Goal: Communication & Community: Connect with others

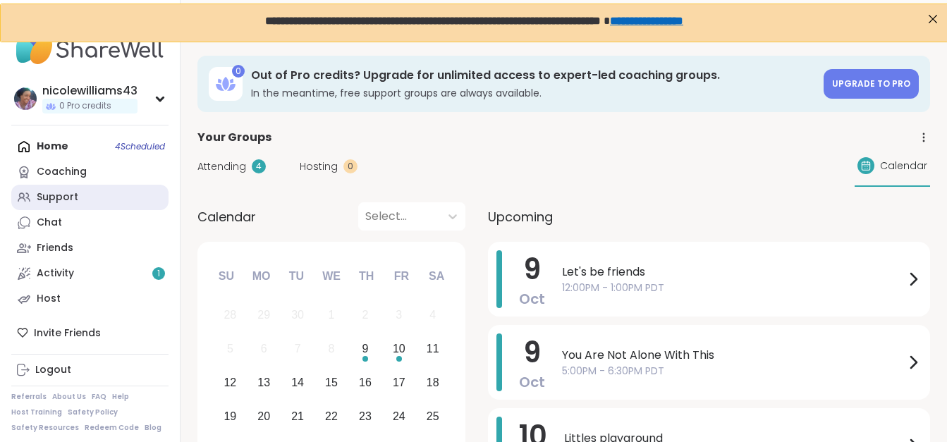
click at [60, 205] on link "Support" at bounding box center [89, 197] width 157 height 25
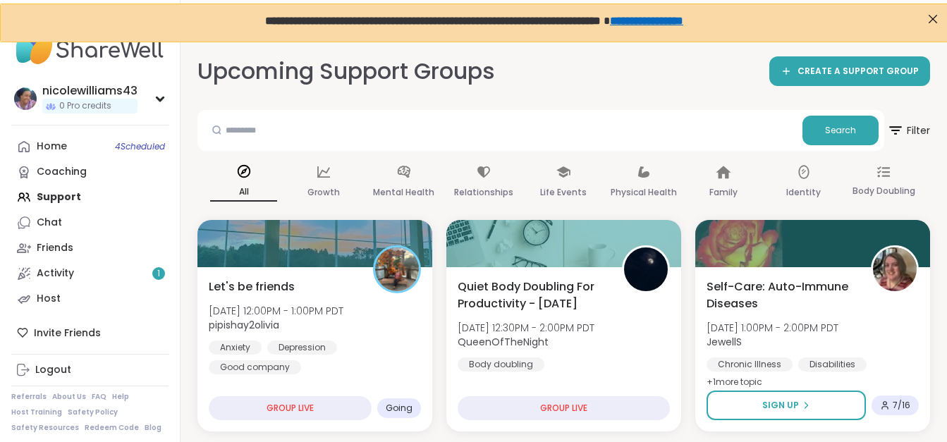
click at [60, 205] on div "Home 4 Scheduled Coaching Support Chat Friends Activity 1 Host" at bounding box center [89, 223] width 157 height 178
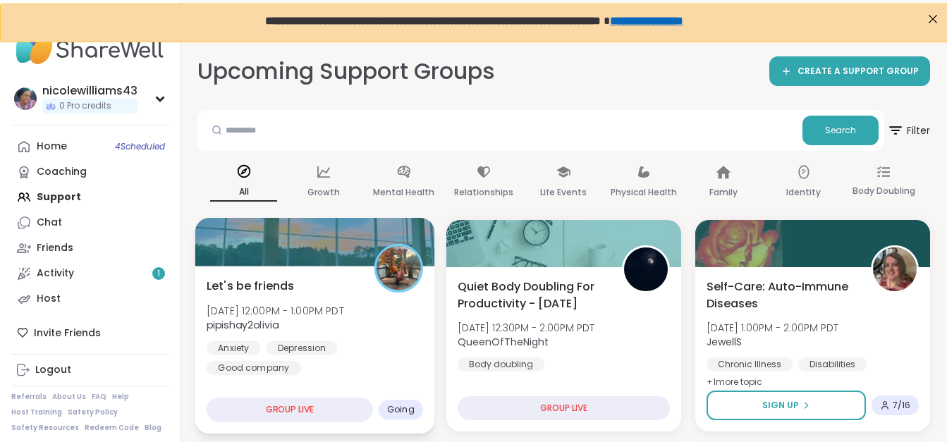
click at [246, 294] on span "Let's be friends" at bounding box center [250, 285] width 87 height 17
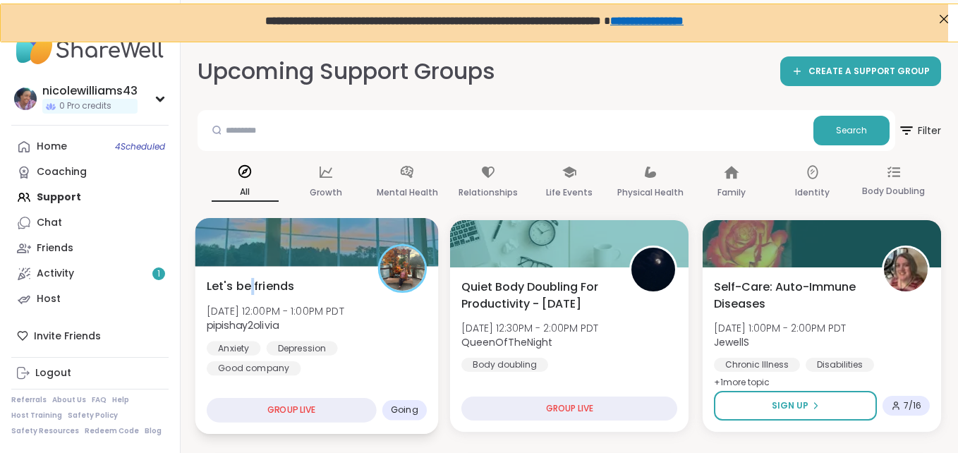
click at [246, 294] on span "Let's be friends" at bounding box center [250, 285] width 87 height 17
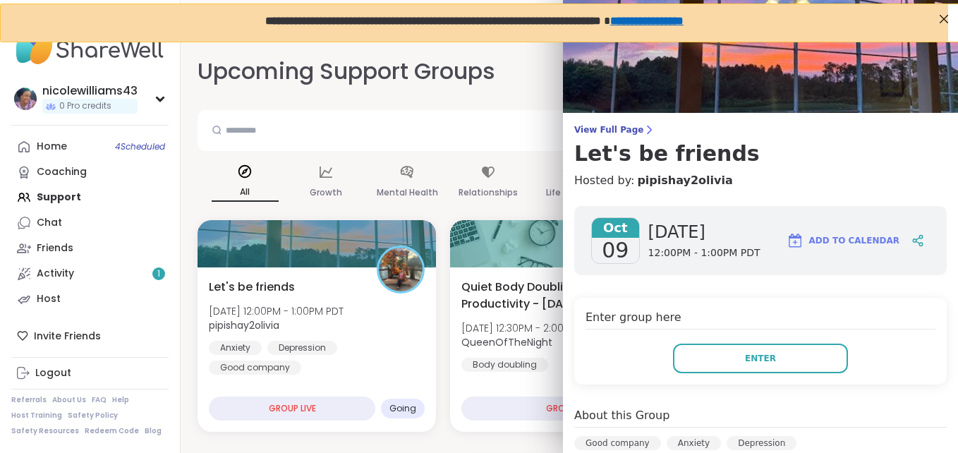
click at [901, 312] on h4 "Enter group here" at bounding box center [760, 319] width 350 height 20
click at [55, 219] on div "Chat" at bounding box center [49, 223] width 25 height 14
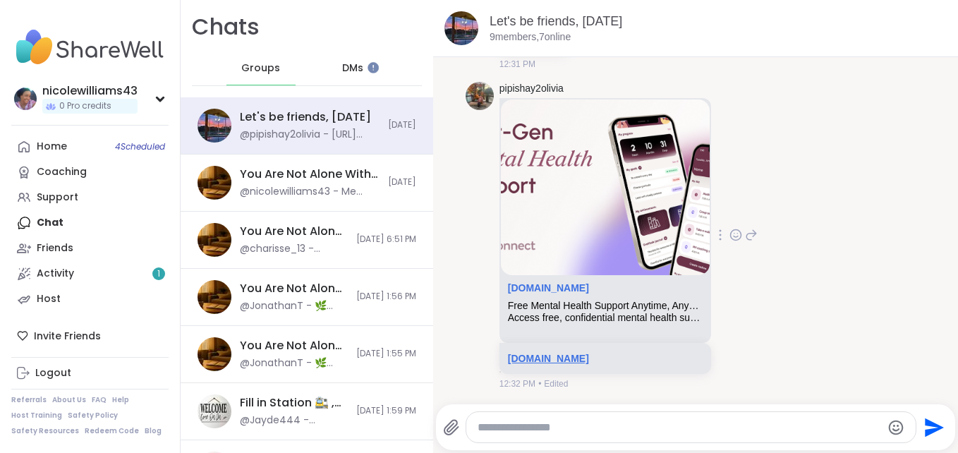
click at [557, 359] on link "[DOMAIN_NAME]" at bounding box center [548, 358] width 81 height 11
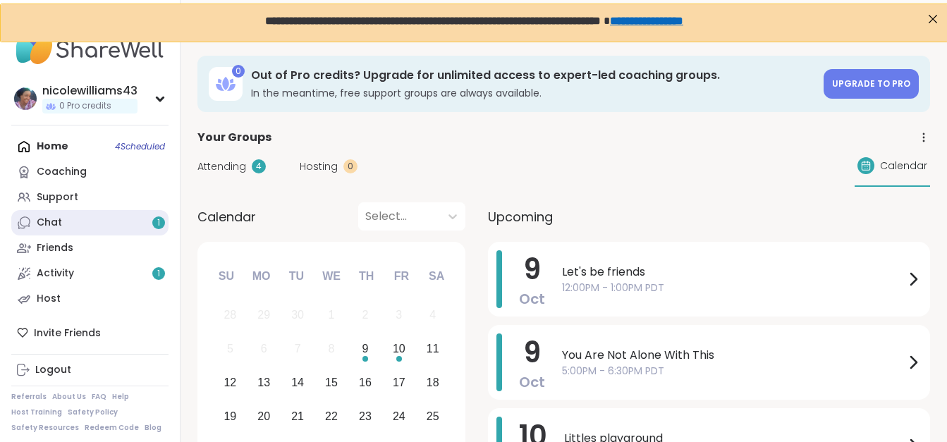
click at [60, 234] on link "Chat 1" at bounding box center [89, 222] width 157 height 25
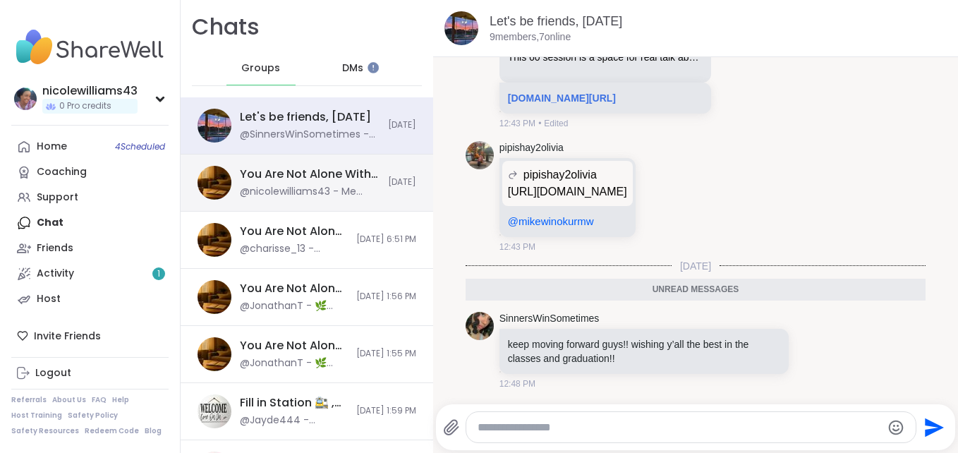
click at [268, 169] on div "You Are Not Alone With This, [DATE]" at bounding box center [310, 174] width 140 height 16
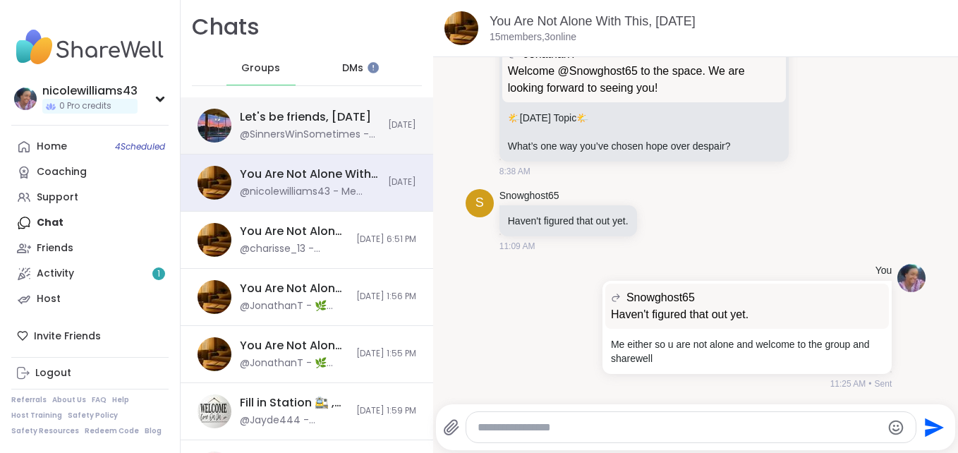
click at [280, 134] on div "@SinnersWinSometimes - keep moving forward guys!! wishing y’all the best in the…" at bounding box center [310, 135] width 140 height 14
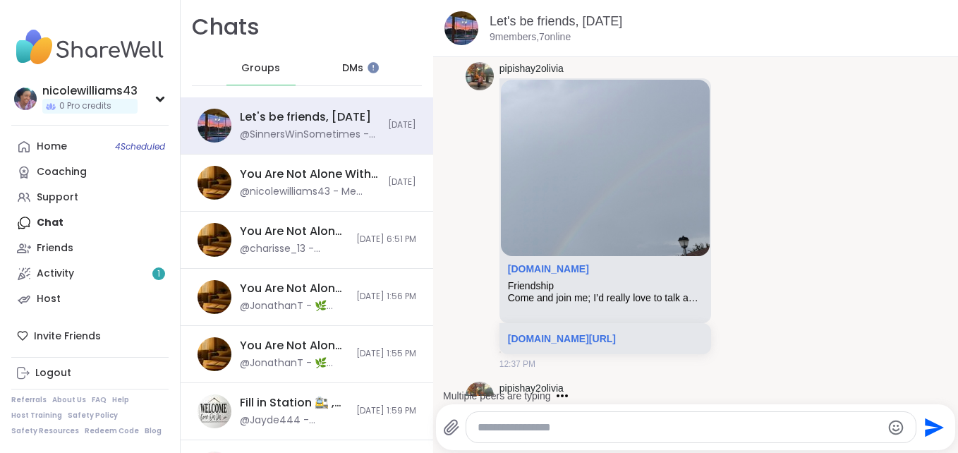
scroll to position [1887, 0]
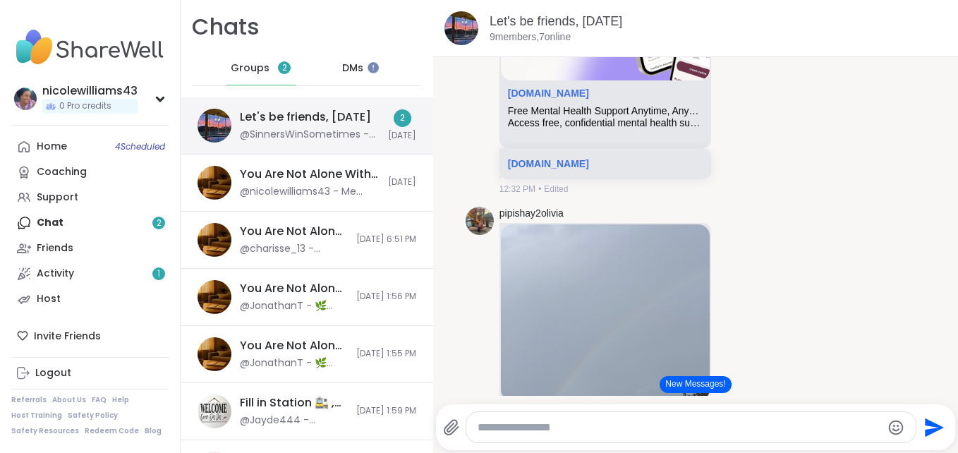
click at [343, 127] on div "Let's be friends, Oct 09 @SinnersWinSometimes - brb feeling overwhelmed need to…" at bounding box center [310, 125] width 140 height 32
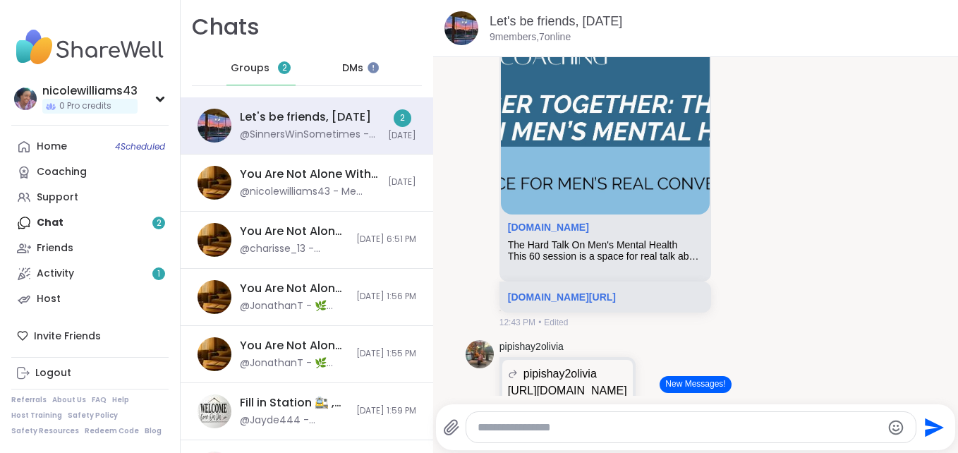
drag, startPoint x: 925, startPoint y: 315, endPoint x: 923, endPoint y: 360, distance: 45.2
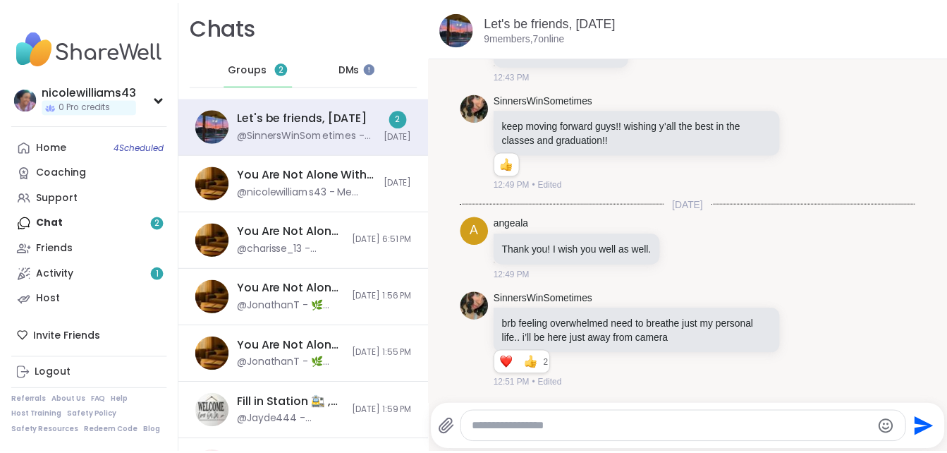
scroll to position [2850, 0]
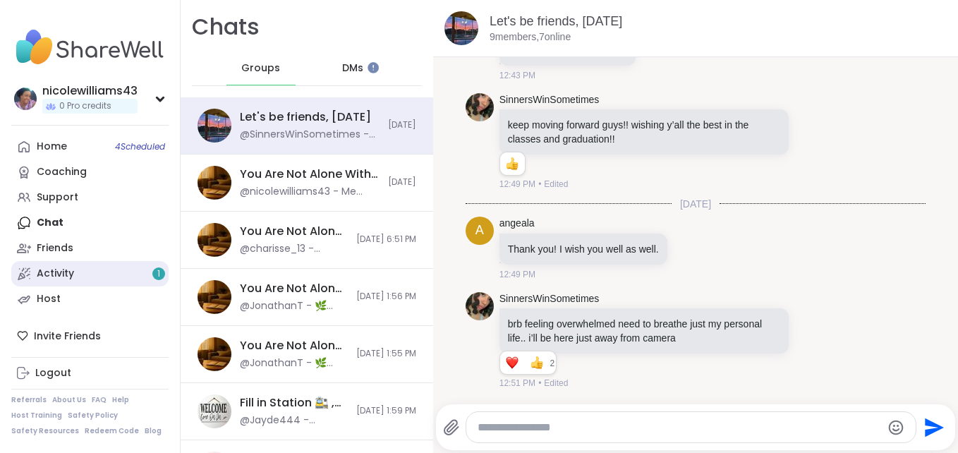
click at [101, 282] on link "Activity 1" at bounding box center [89, 273] width 157 height 25
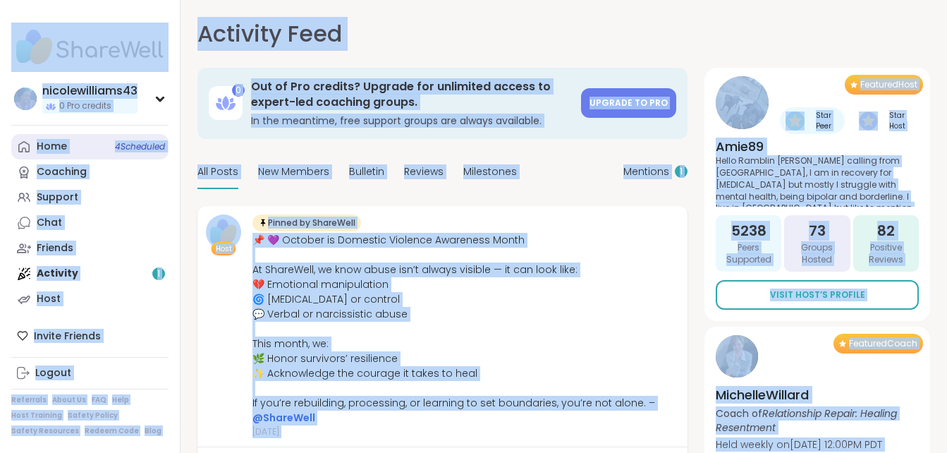
click at [73, 136] on link "Home 4 Scheduled" at bounding box center [89, 146] width 157 height 25
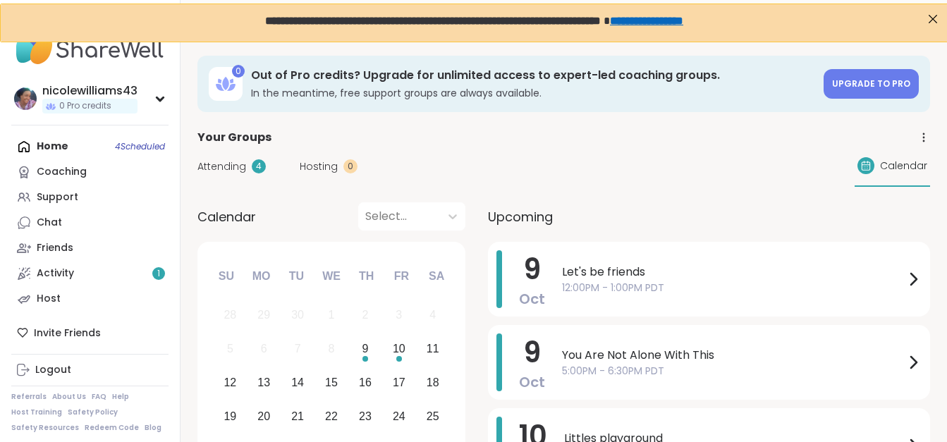
click at [73, 136] on div "Home 4 Scheduled Coaching Support Chat Friends Activity 1 Host" at bounding box center [89, 223] width 157 height 178
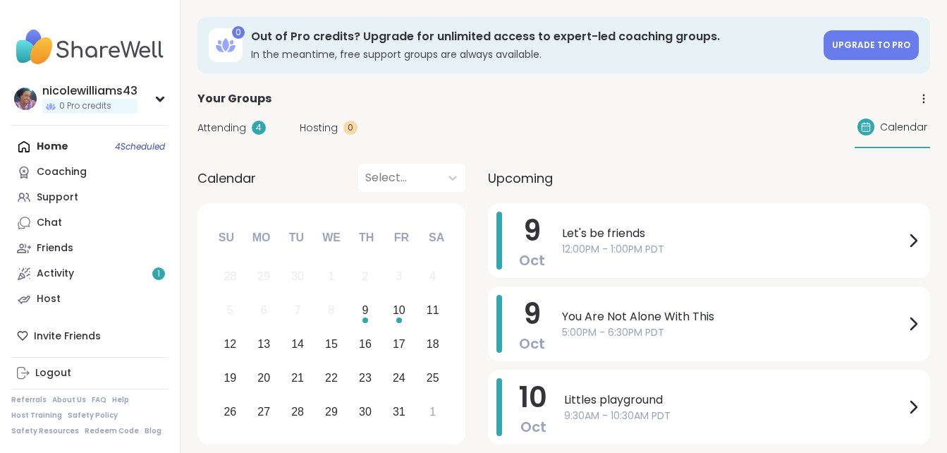
click at [50, 217] on div "Chat" at bounding box center [49, 223] width 25 height 14
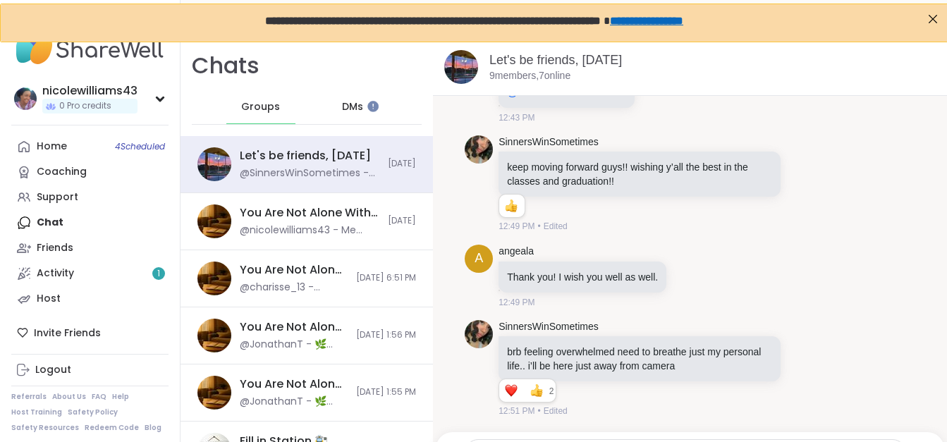
click at [353, 106] on span "DMs" at bounding box center [352, 107] width 21 height 14
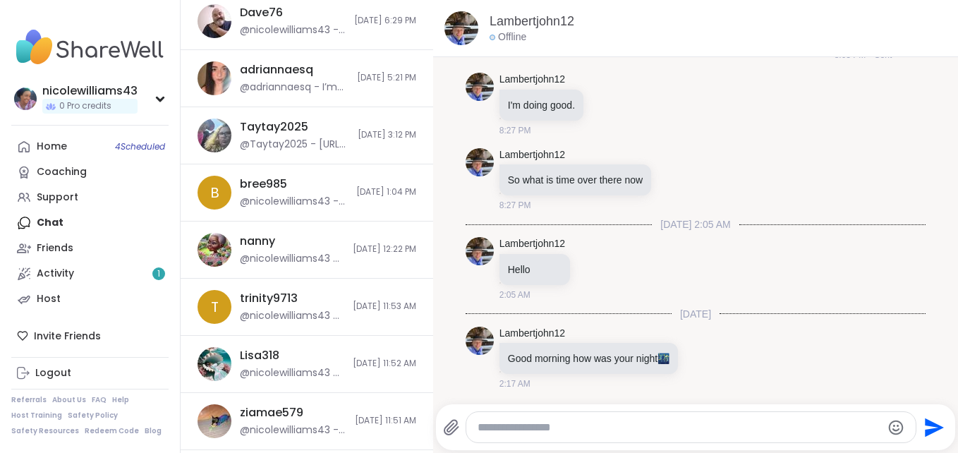
scroll to position [346, 0]
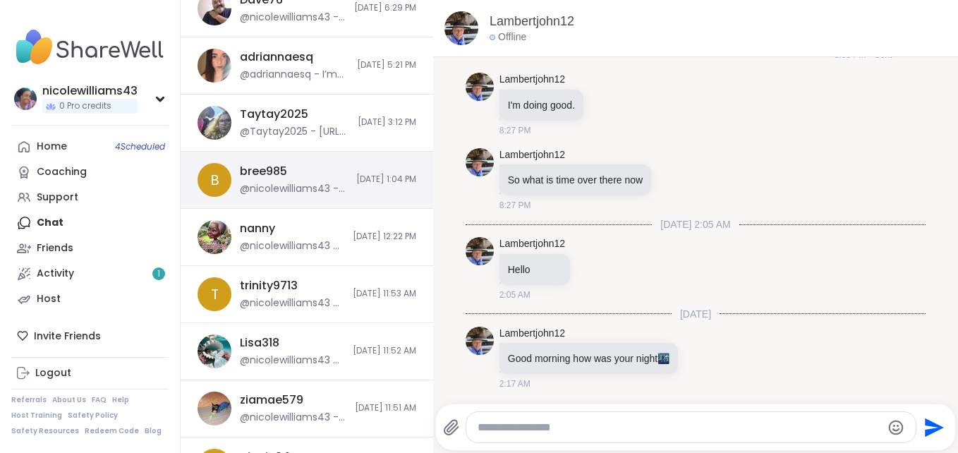
click at [311, 188] on div "@nicolewilliams43 - yeah we do even though it is so hard but no one is going to…" at bounding box center [294, 189] width 108 height 14
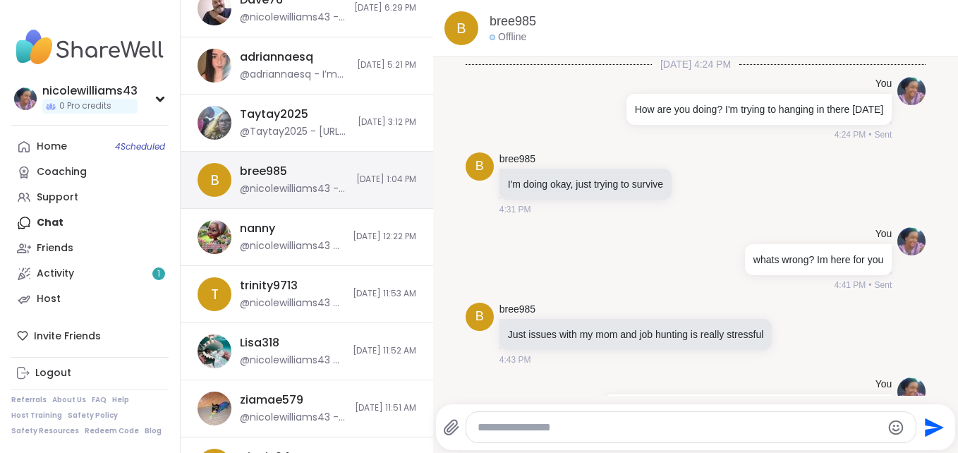
scroll to position [889, 0]
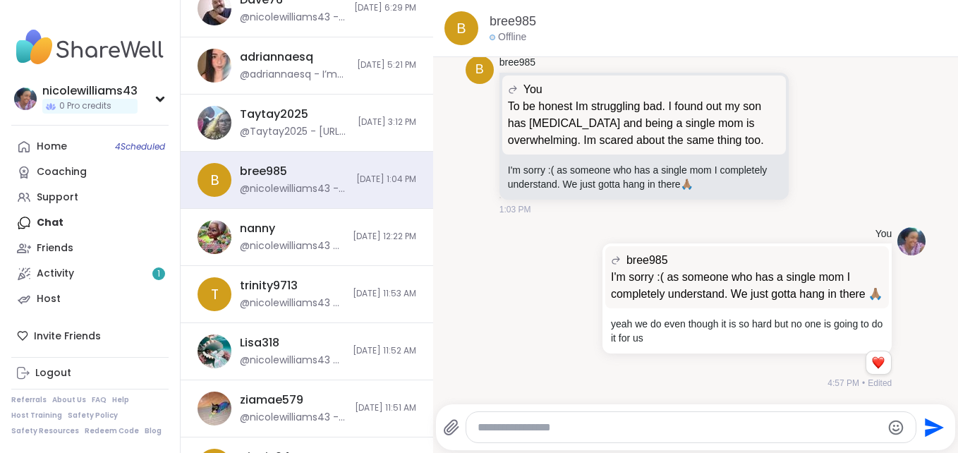
click at [607, 421] on textarea "Type your message" at bounding box center [678, 427] width 403 height 14
type textarea "**********"
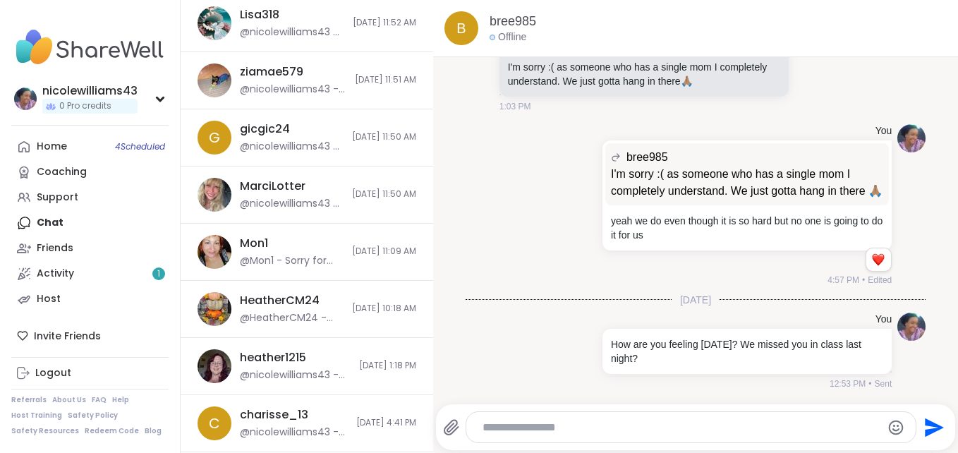
scroll to position [738, 0]
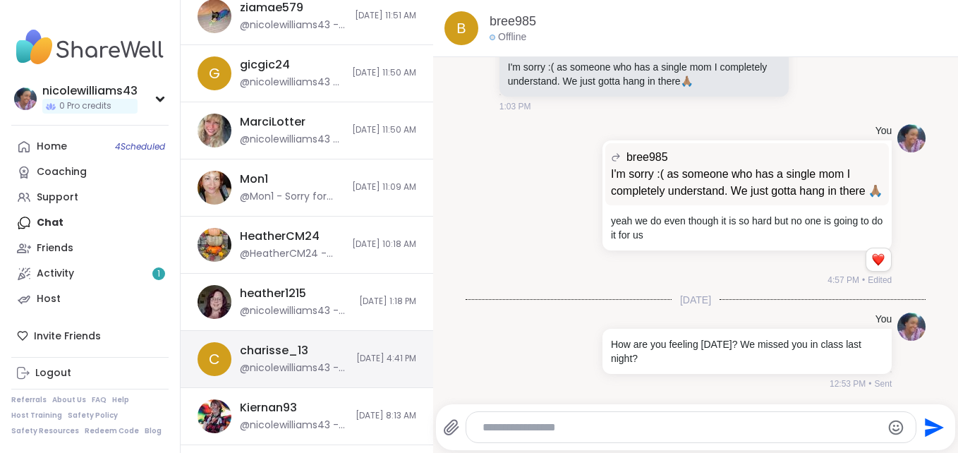
click at [330, 373] on div "c charisse_13 @nicolewilliams43 - Yes it is. 10/1/2025, 4:41 PM" at bounding box center [307, 359] width 253 height 57
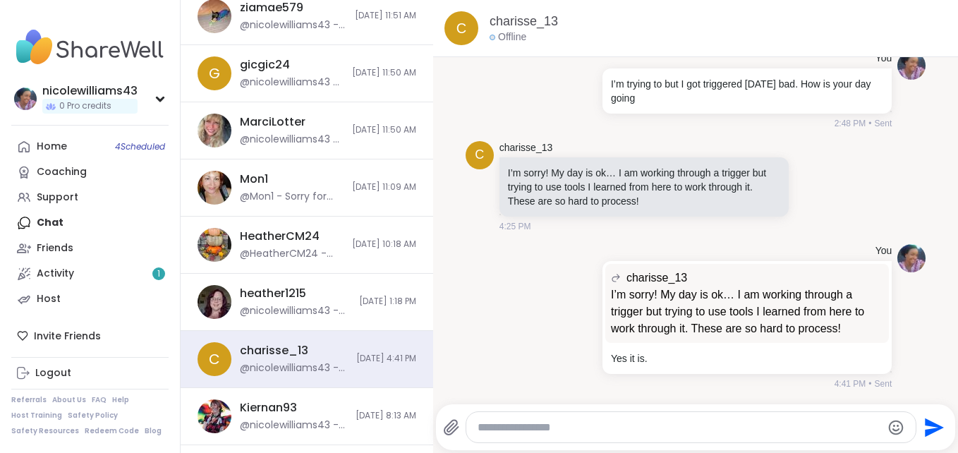
scroll to position [0, 0]
click at [544, 421] on textarea "Type your message" at bounding box center [678, 427] width 403 height 14
type textarea "**********"
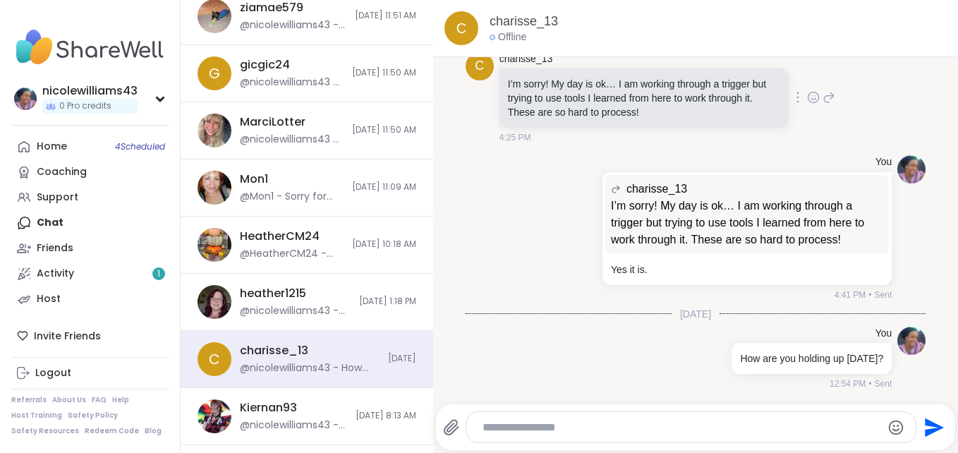
click at [834, 122] on div "c charisse_13 I’m sorry! My day is ok… I am working through a trigger but tryin…" at bounding box center [696, 99] width 461 height 104
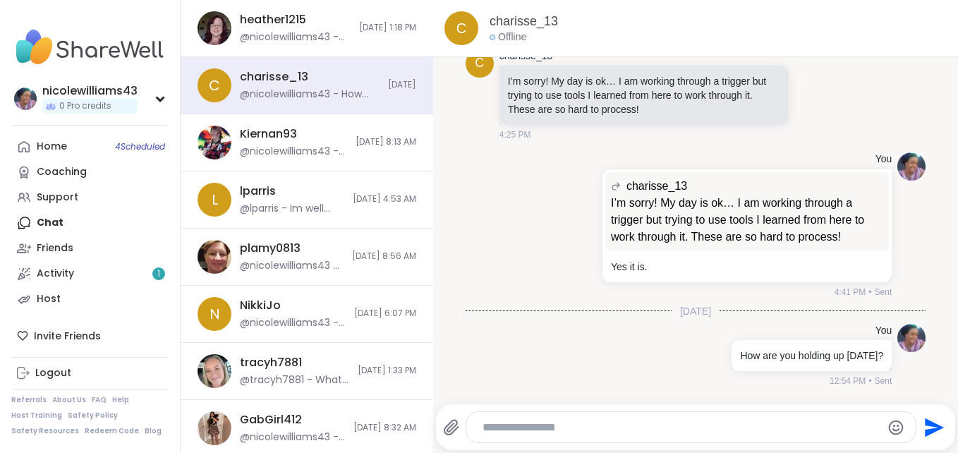
scroll to position [1037, 0]
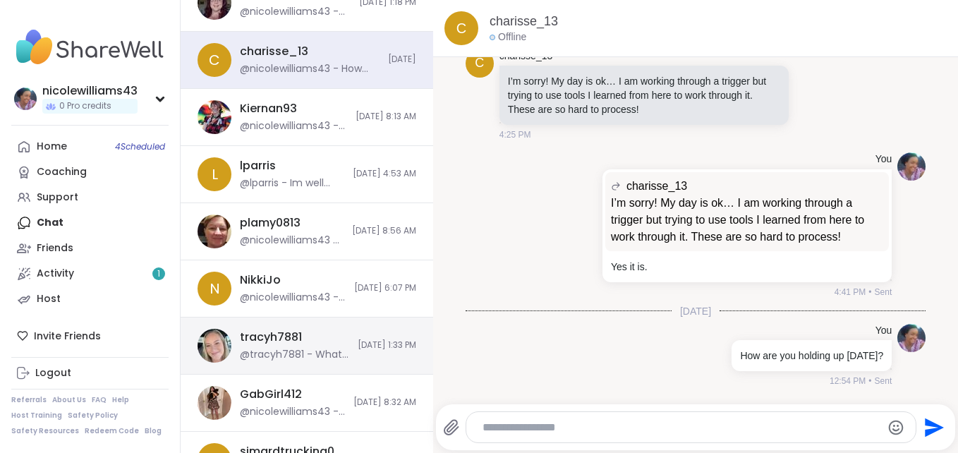
click at [296, 348] on div "@tracyh7881 - What's wrong? Why are you struggling?" at bounding box center [294, 355] width 109 height 14
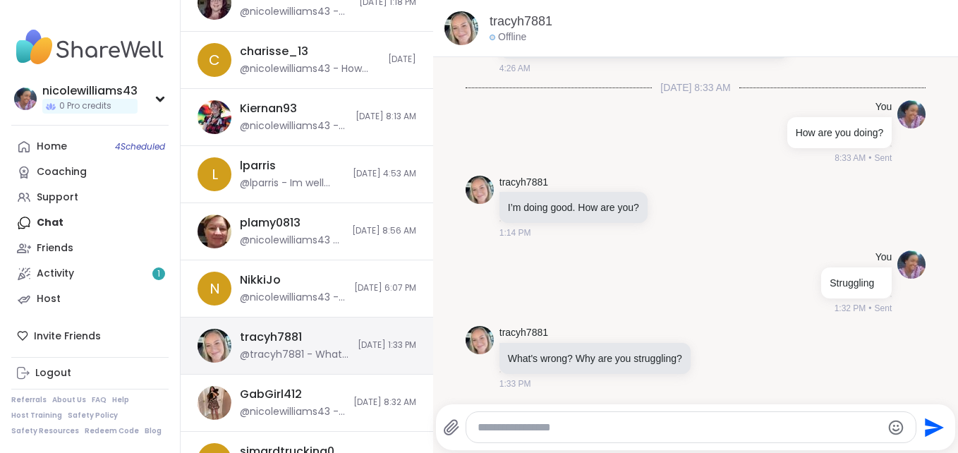
scroll to position [0, 0]
click at [590, 418] on div at bounding box center [691, 427] width 450 height 30
click at [581, 435] on div at bounding box center [691, 427] width 450 height 30
click at [542, 416] on div at bounding box center [691, 427] width 450 height 30
click at [535, 430] on textarea "Type your message" at bounding box center [678, 427] width 403 height 14
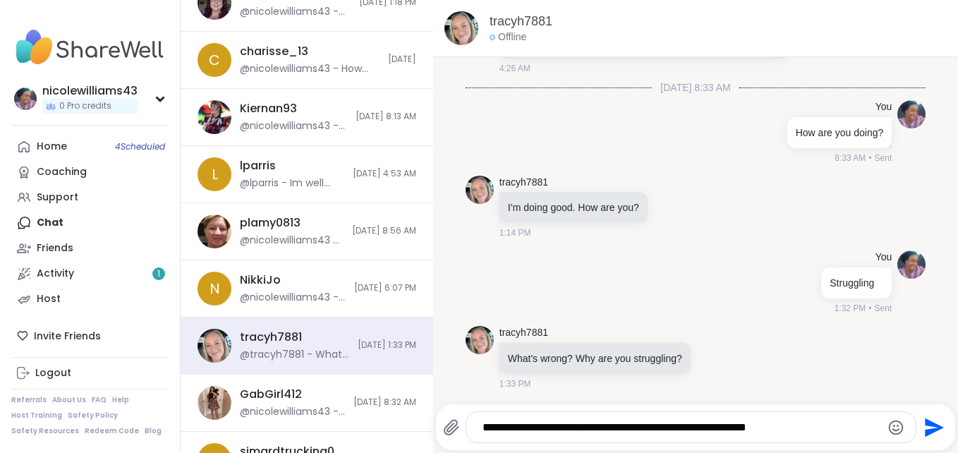
type textarea "**********"
click at [922, 427] on icon "Send" at bounding box center [932, 427] width 23 height 23
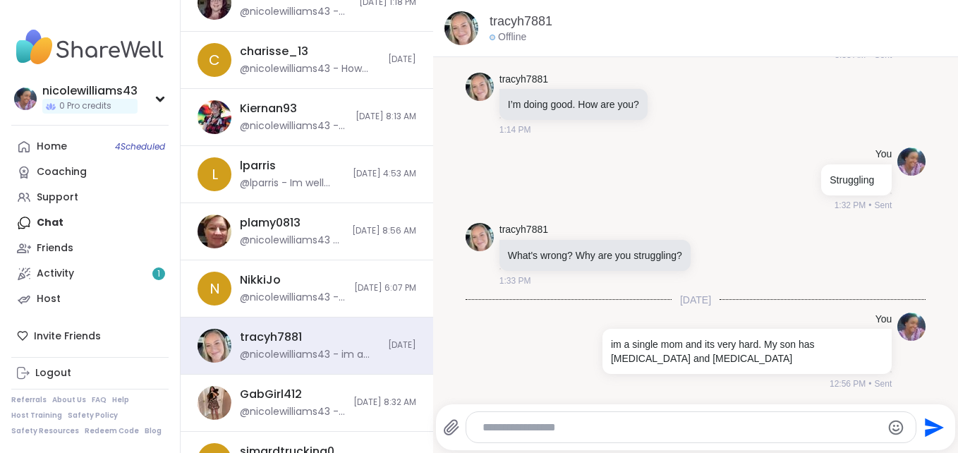
scroll to position [1073, 0]
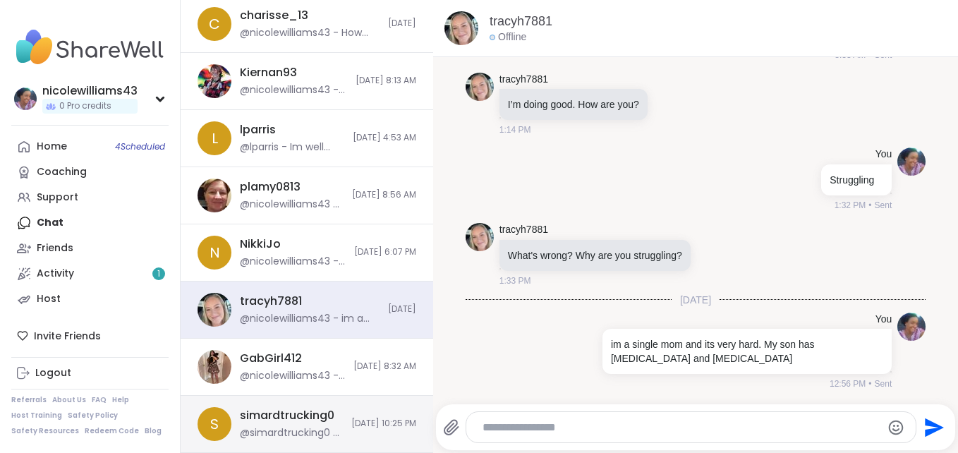
click at [329, 433] on div "s simardtrucking0 @simardtrucking0 - Wanna talk offline 9/28/2025, 10:25 PM" at bounding box center [307, 424] width 253 height 57
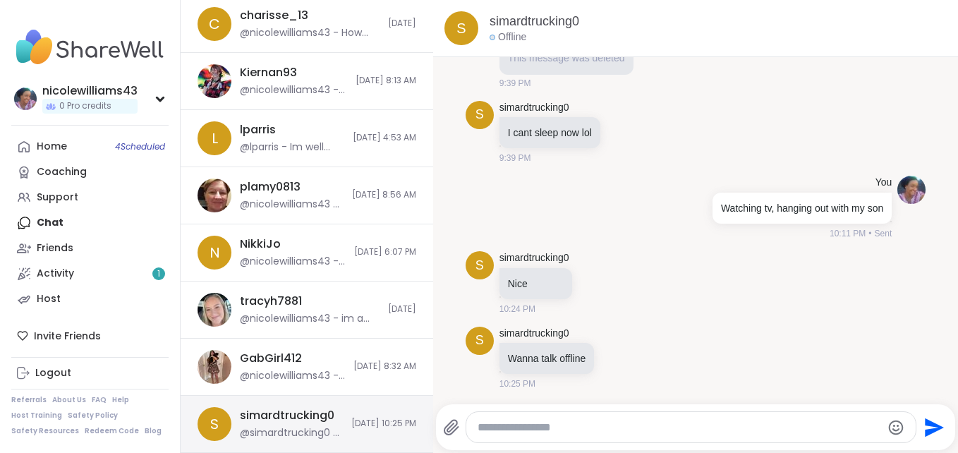
scroll to position [0, 0]
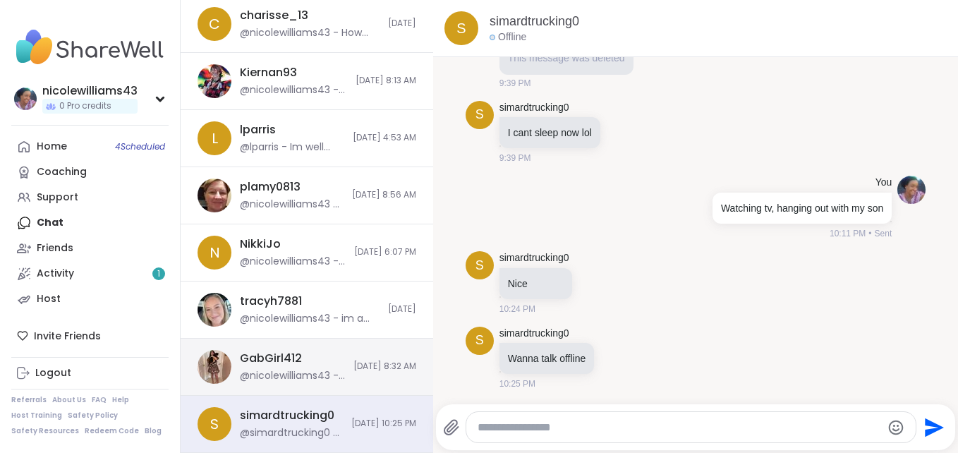
click at [294, 360] on div "GabGirl412" at bounding box center [271, 359] width 62 height 16
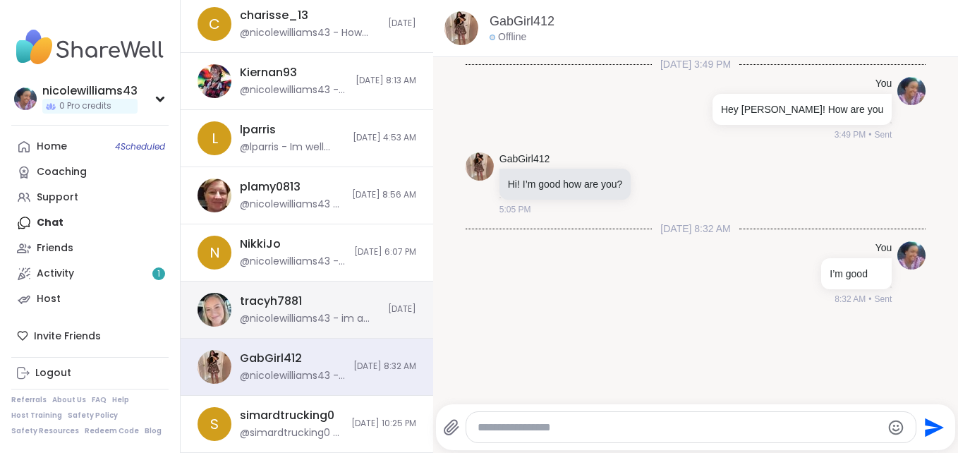
click at [296, 318] on div "@nicolewilliams43 - im a single mom and its very hard. My son has adhd and auti…" at bounding box center [310, 319] width 140 height 14
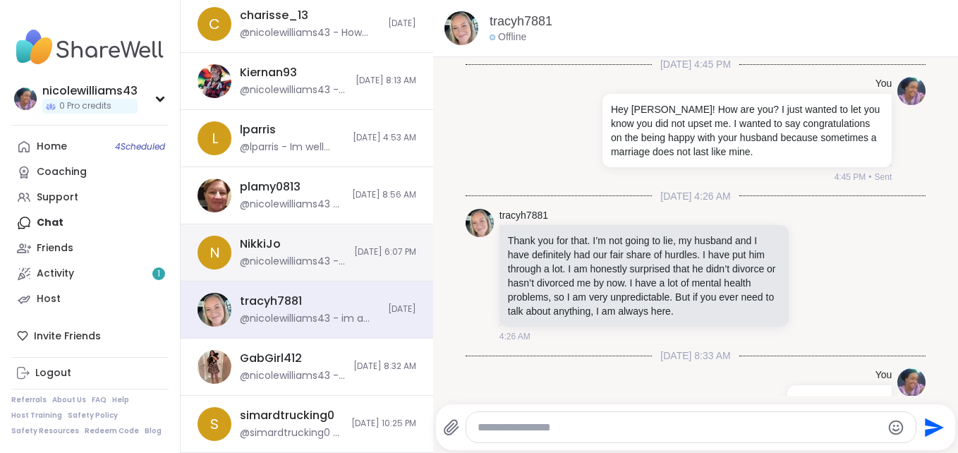
scroll to position [371, 0]
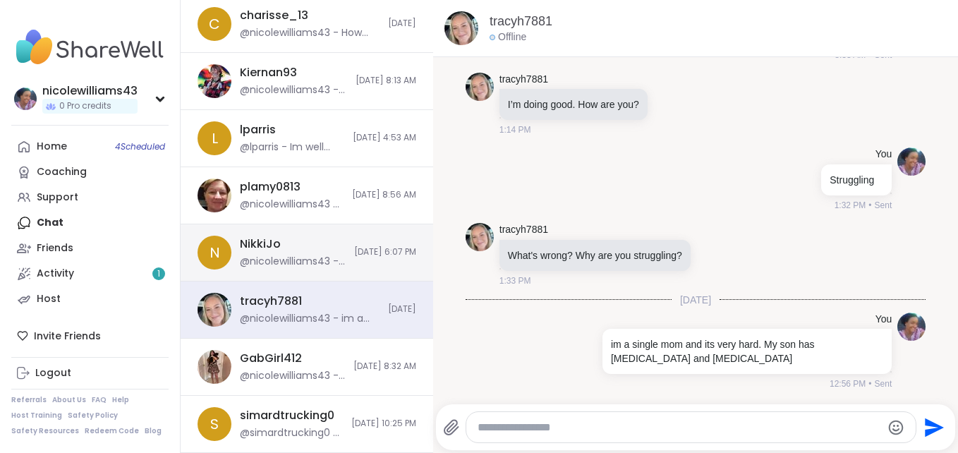
click at [303, 264] on div "@nicolewilliams43 - Same" at bounding box center [293, 262] width 106 height 14
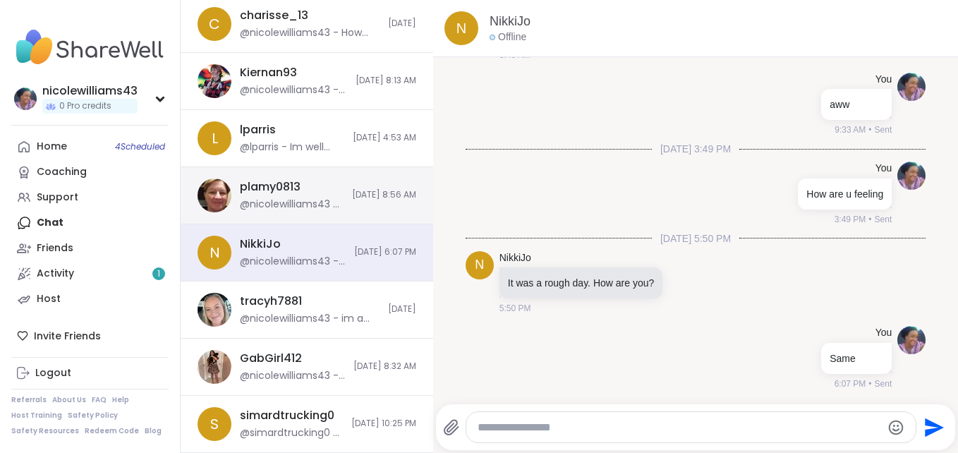
scroll to position [0, 0]
click at [304, 216] on div "plamy0813 @nicolewilliams43 - You too 9/30/2025, 8:56 AM" at bounding box center [307, 195] width 253 height 57
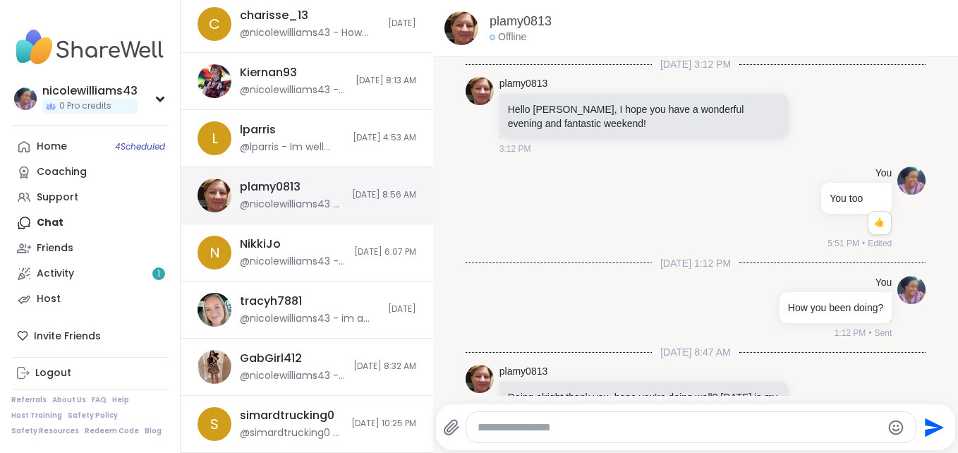
scroll to position [382, 0]
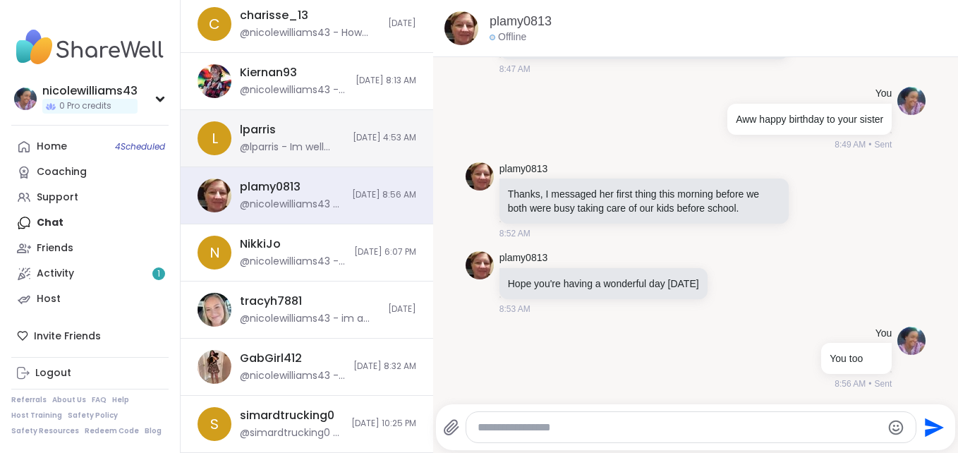
click at [303, 147] on div "@lparris - Im well Nicole. How are you on today?" at bounding box center [292, 147] width 104 height 14
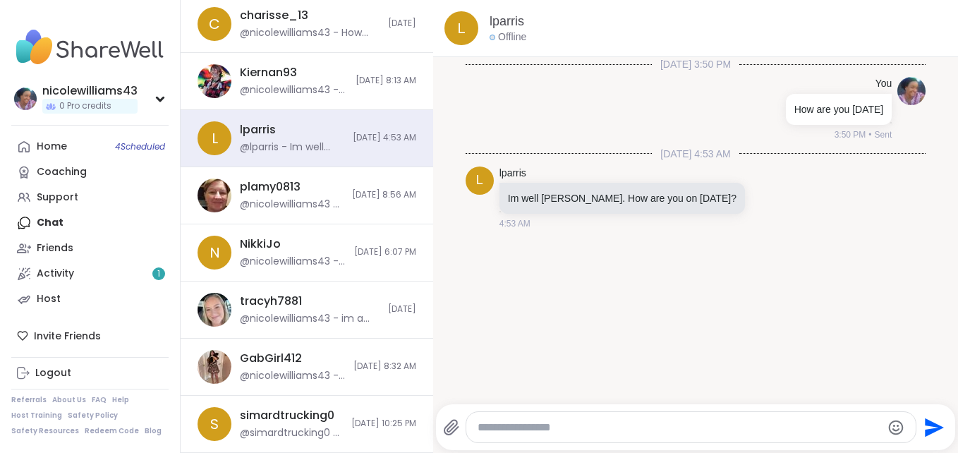
scroll to position [0, 0]
click at [545, 434] on div at bounding box center [691, 427] width 450 height 30
click at [543, 432] on textarea "Type your message" at bounding box center [678, 427] width 403 height 14
type textarea "**********"
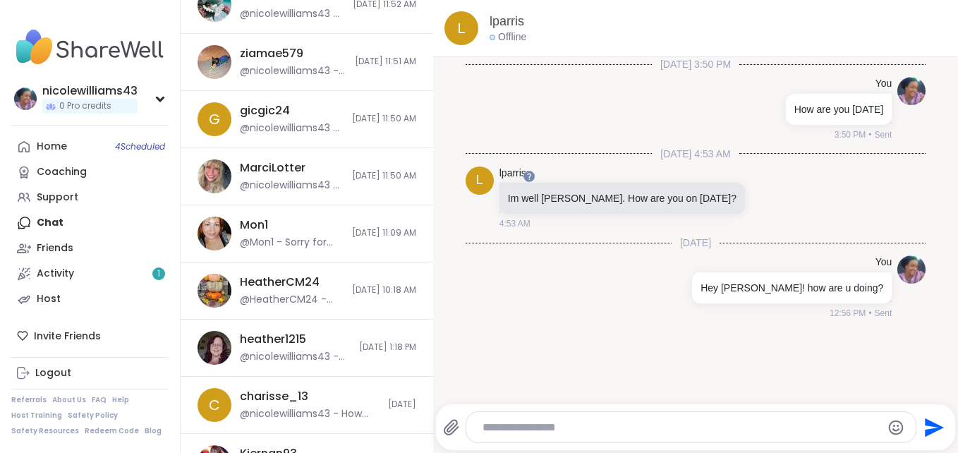
scroll to position [682, 0]
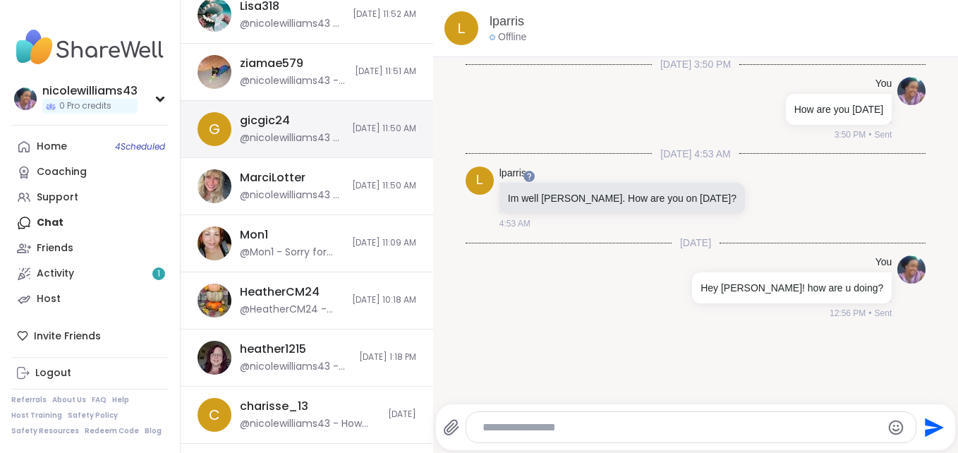
click at [296, 123] on div "gicgic24 @nicolewilliams43 - How u been" at bounding box center [292, 129] width 104 height 32
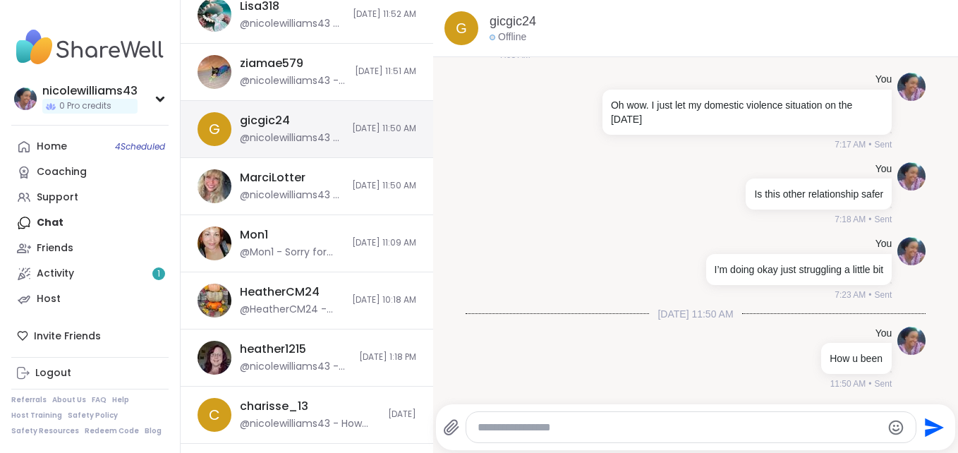
scroll to position [0, 0]
click at [296, 123] on div "gicgic24 @nicolewilliams43 - How u been" at bounding box center [292, 129] width 104 height 32
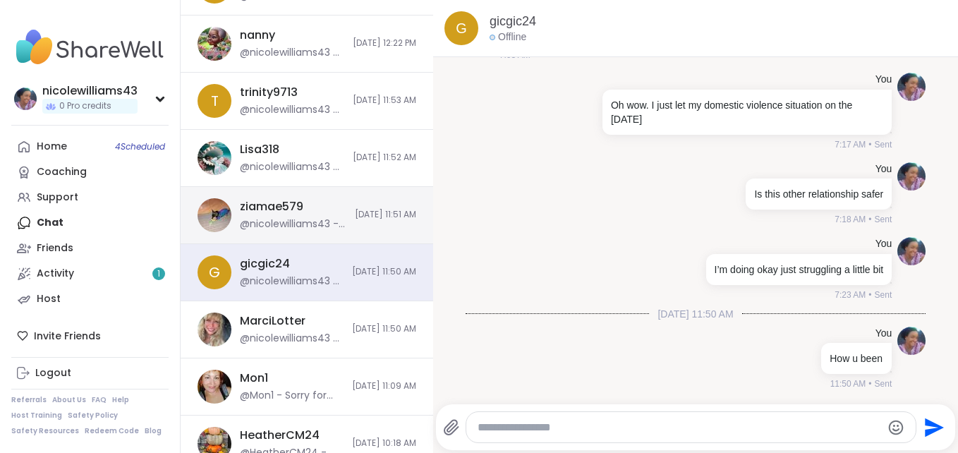
click at [355, 220] on span "10/7/2025, 11:51 AM" at bounding box center [385, 215] width 61 height 12
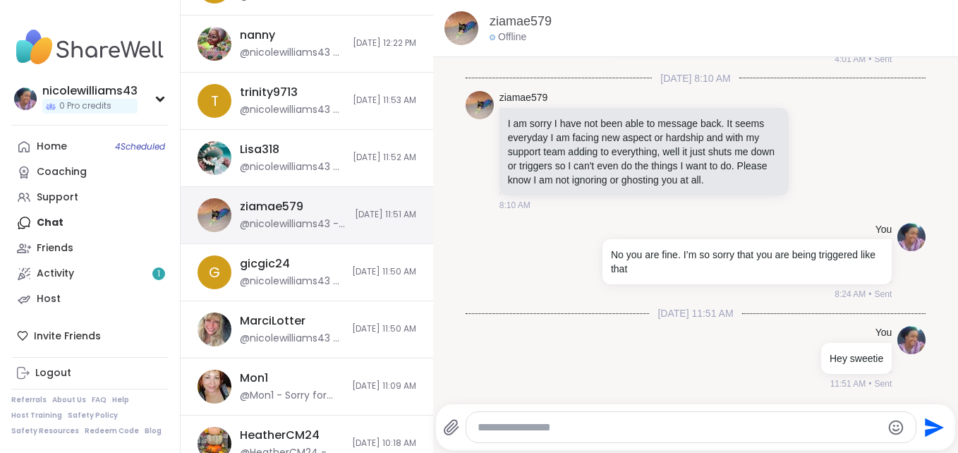
scroll to position [0, 0]
click at [614, 420] on textarea "Type your message" at bounding box center [678, 427] width 403 height 14
type textarea "**********"
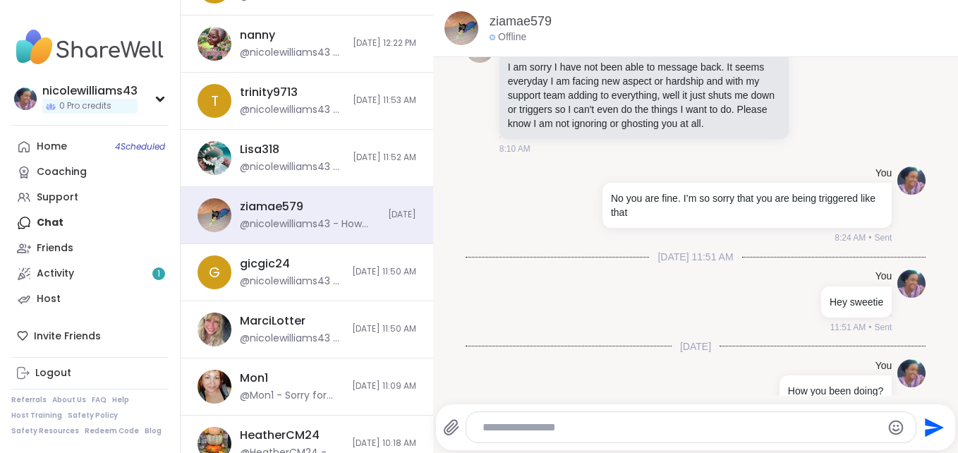
scroll to position [1574, 0]
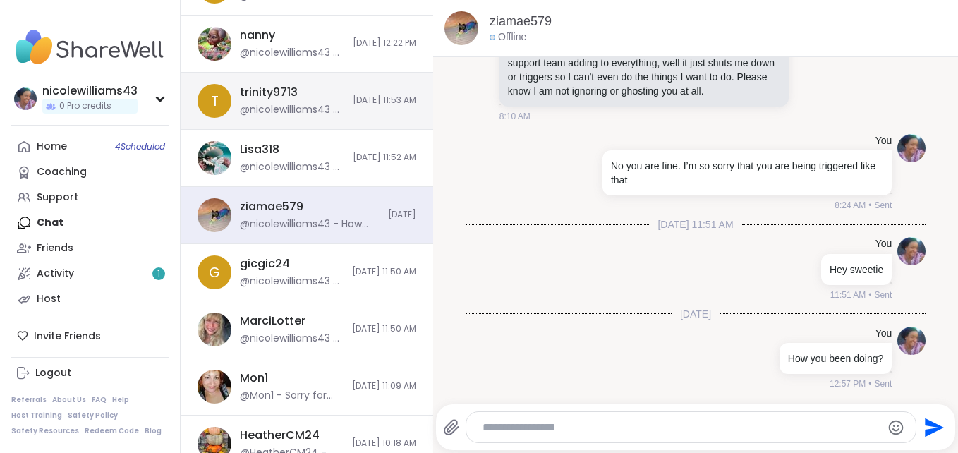
click at [339, 111] on div "t trinity9713 @nicolewilliams43 - Hi 10/7/2025, 11:53 AM" at bounding box center [307, 101] width 253 height 57
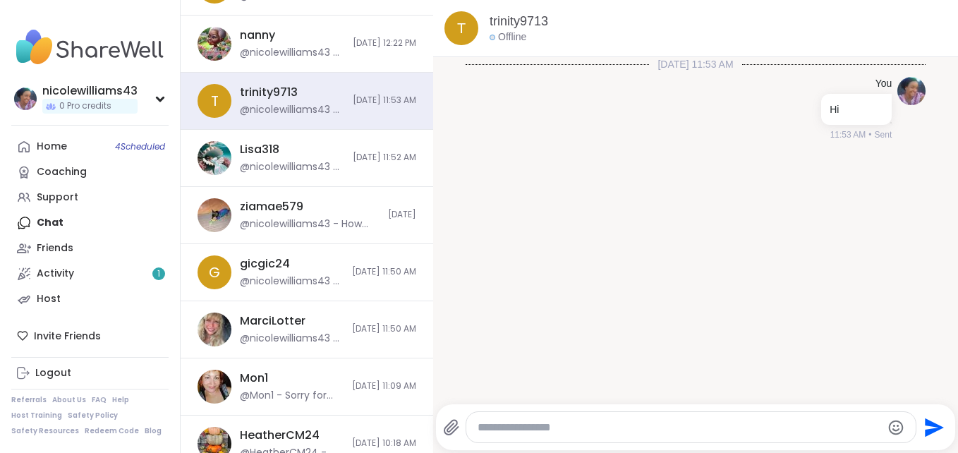
drag, startPoint x: 339, startPoint y: 111, endPoint x: 429, endPoint y: 131, distance: 91.7
click at [429, 131] on div "Chats Groups DMs Lambertjohn12 @Lambertjohn12 - Good morning how was your night…" at bounding box center [307, 226] width 253 height 453
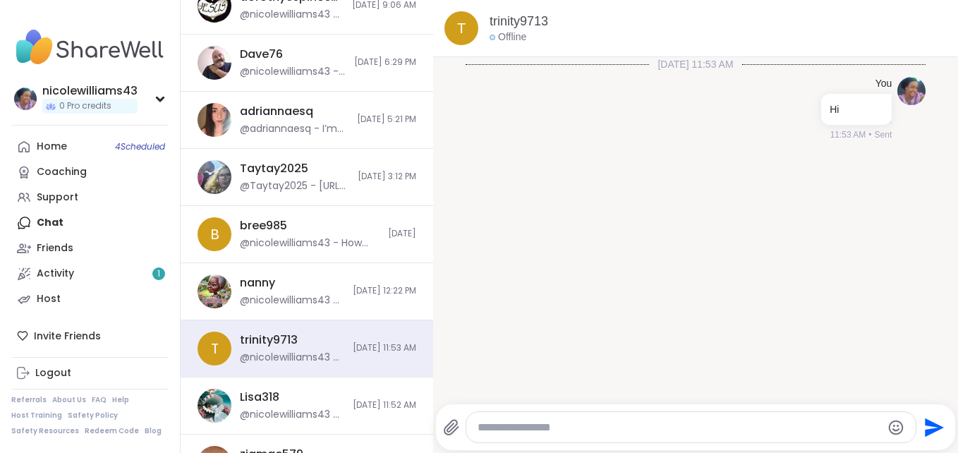
scroll to position [344, 0]
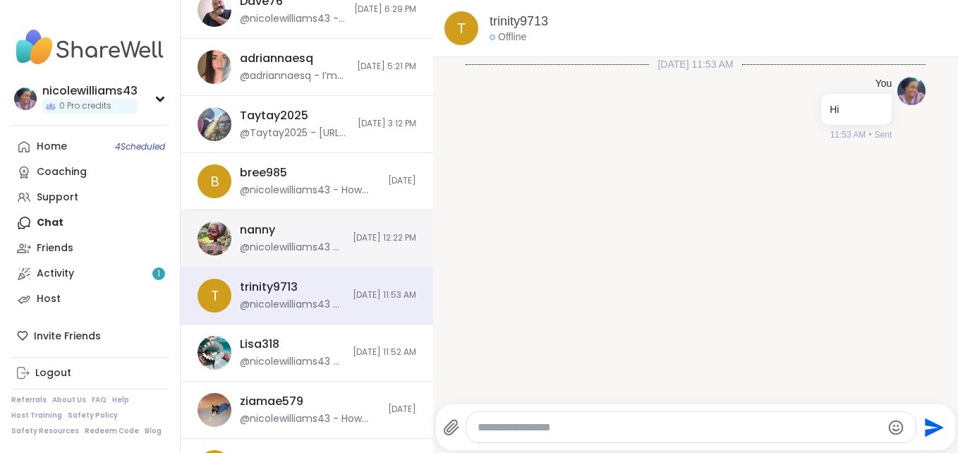
click at [306, 237] on div "nanny @nicolewilliams43 - Cool" at bounding box center [292, 238] width 104 height 32
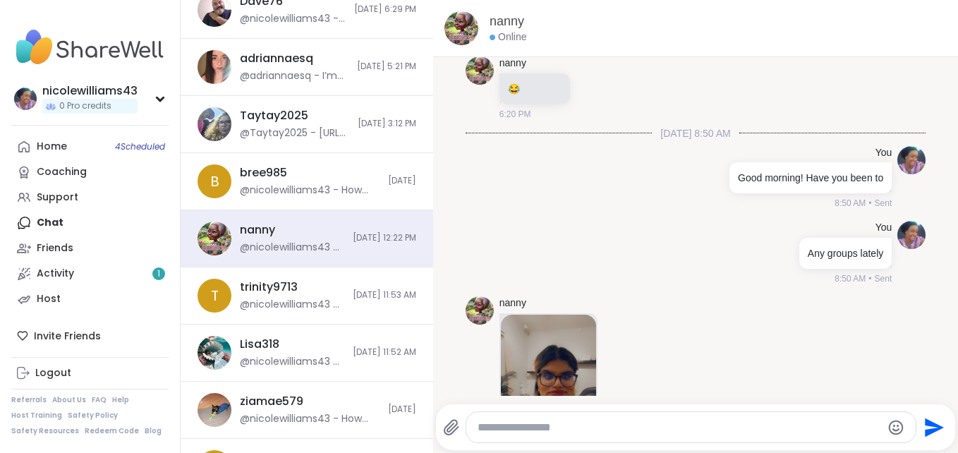
scroll to position [8419, 0]
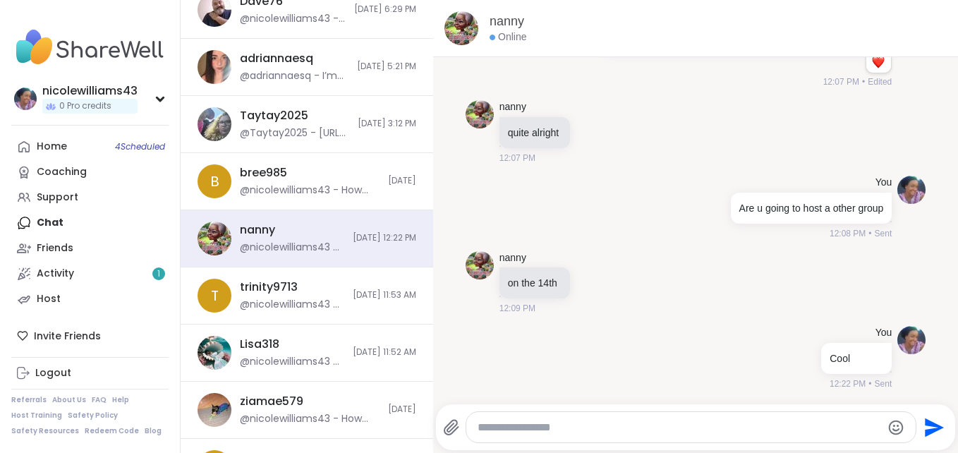
click at [522, 438] on div at bounding box center [691, 427] width 450 height 30
click at [521, 421] on textarea "Type your message" at bounding box center [678, 427] width 403 height 14
type textarea "**********"
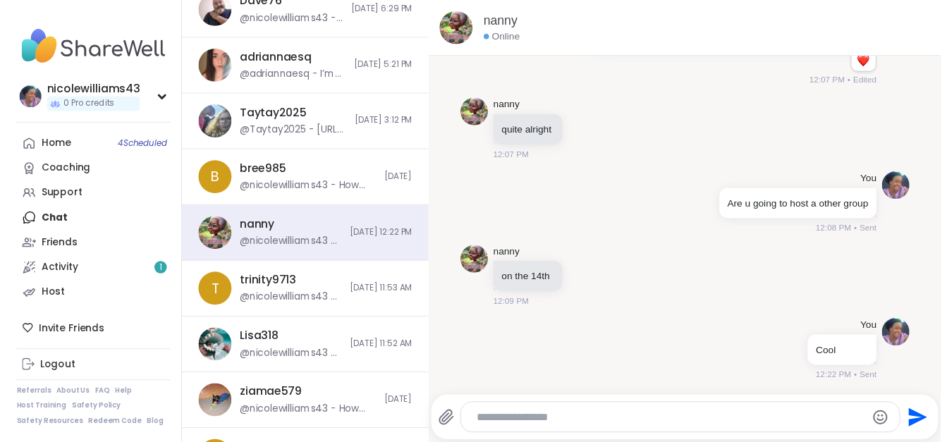
scroll to position [8509, 0]
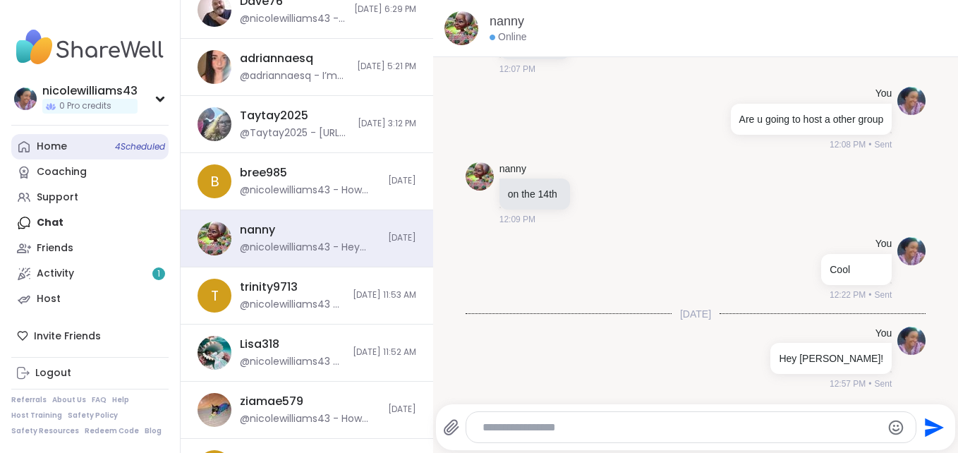
click at [63, 152] on div "Home 4 Scheduled" at bounding box center [52, 147] width 30 height 14
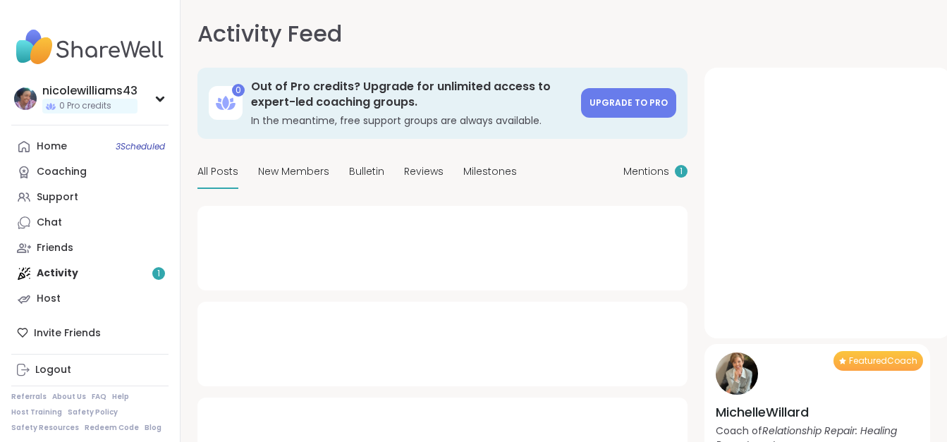
click at [51, 232] on link "Chat" at bounding box center [89, 222] width 157 height 25
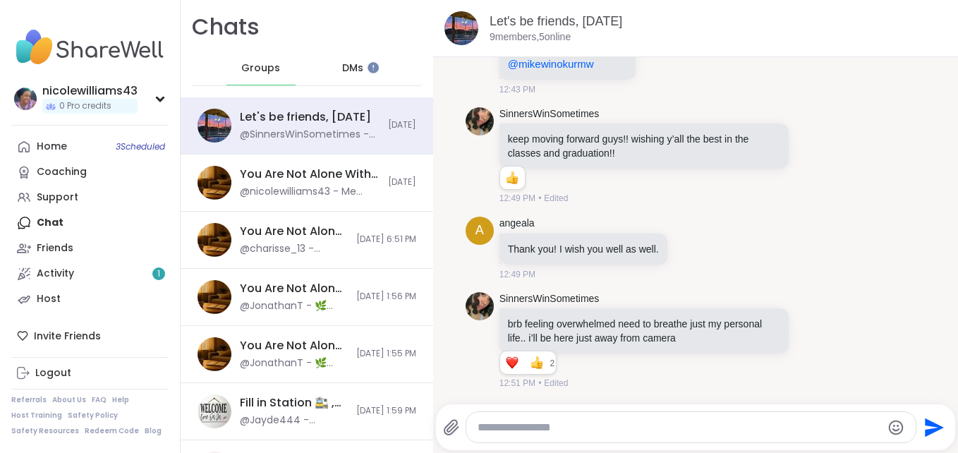
click at [351, 67] on span "DMs" at bounding box center [352, 68] width 21 height 14
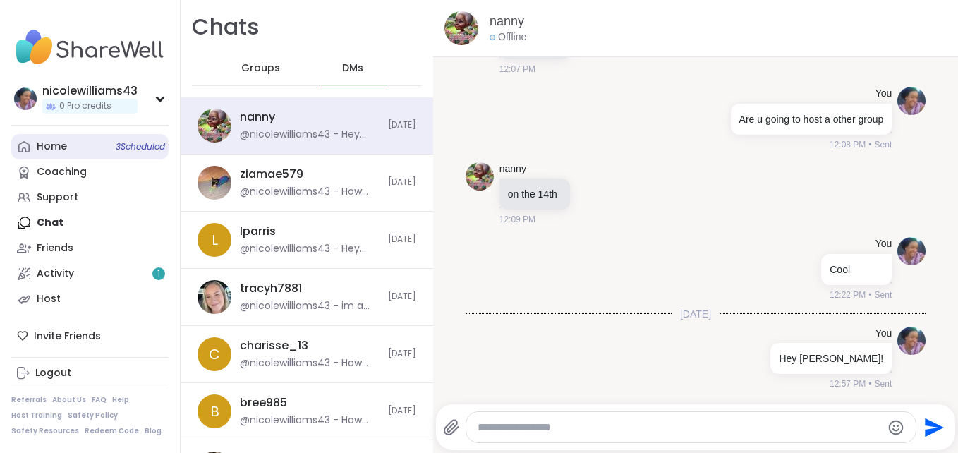
click at [131, 147] on span "3 Scheduled" at bounding box center [140, 146] width 49 height 11
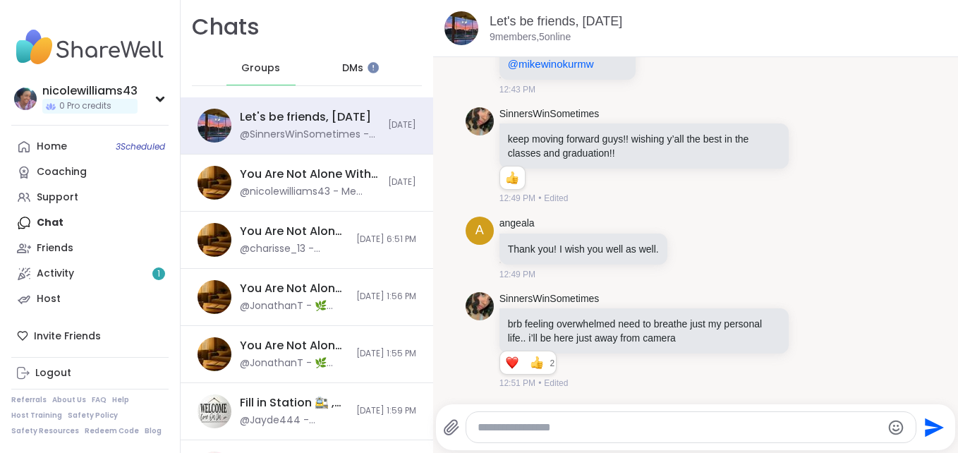
click at [54, 230] on div "Home 3 Scheduled Coaching Support Chat Friends Activity 1 Host" at bounding box center [89, 223] width 157 height 178
click at [40, 217] on div "Home 3 Scheduled Coaching Support Chat Friends Activity 1 Host" at bounding box center [89, 223] width 157 height 178
click at [40, 225] on div "Home 3 Scheduled Coaching Support Chat Friends Activity 1 Host" at bounding box center [89, 223] width 157 height 178
click at [55, 221] on div "Home 3 Scheduled Coaching Support Chat Friends Activity 1 Host" at bounding box center [89, 223] width 157 height 178
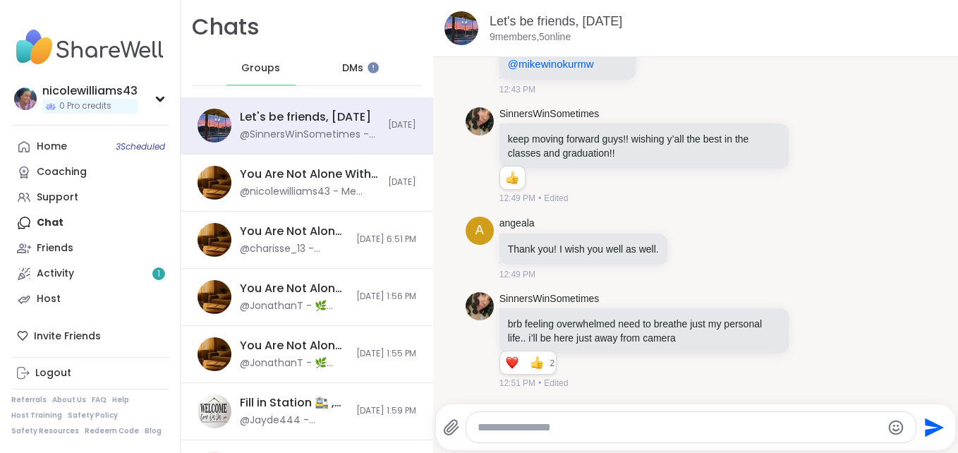
click at [357, 71] on div "DMs" at bounding box center [353, 68] width 69 height 34
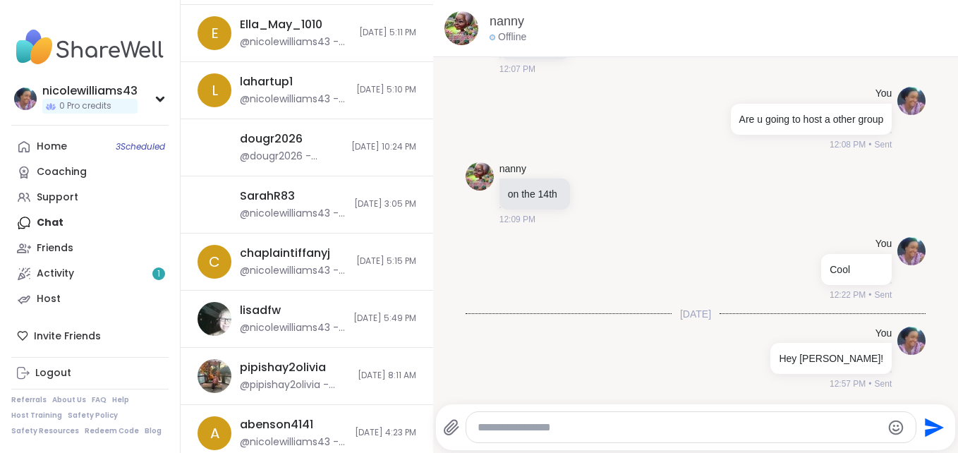
scroll to position [1701, 0]
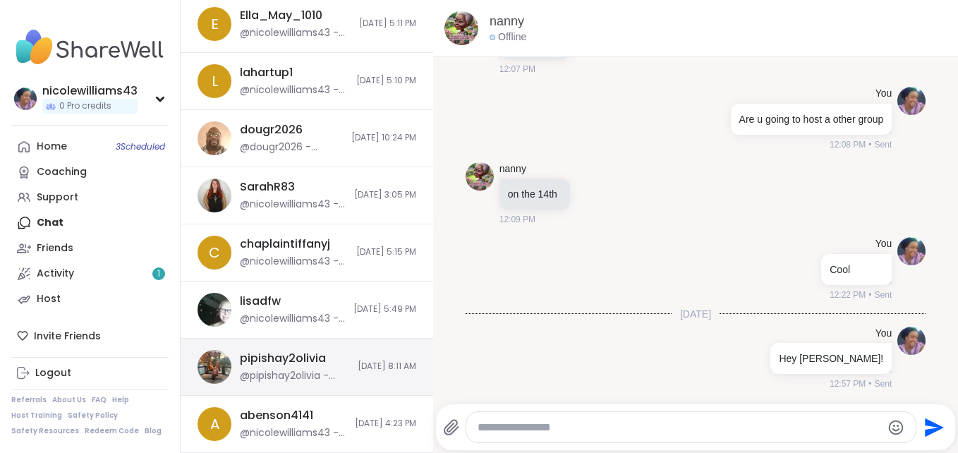
click at [281, 367] on div "pipishay2olivia @pipishay2olivia - https://sharewellnow.com/session/2d6470f1-90…" at bounding box center [294, 367] width 109 height 32
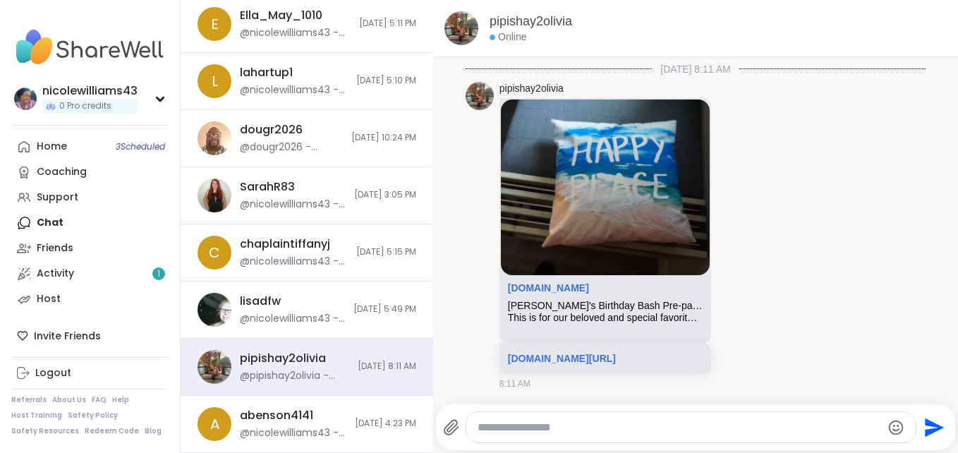
scroll to position [0, 0]
click at [493, 434] on div at bounding box center [691, 427] width 450 height 30
click at [494, 413] on div at bounding box center [691, 427] width 450 height 30
click at [487, 431] on textarea "Type your message" at bounding box center [678, 427] width 403 height 14
type textarea "**********"
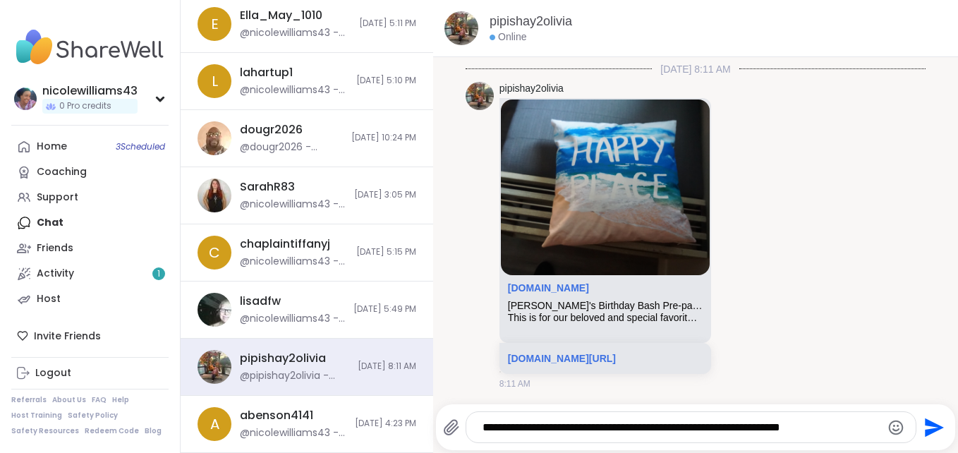
click at [921, 420] on icon "Send" at bounding box center [932, 427] width 23 height 23
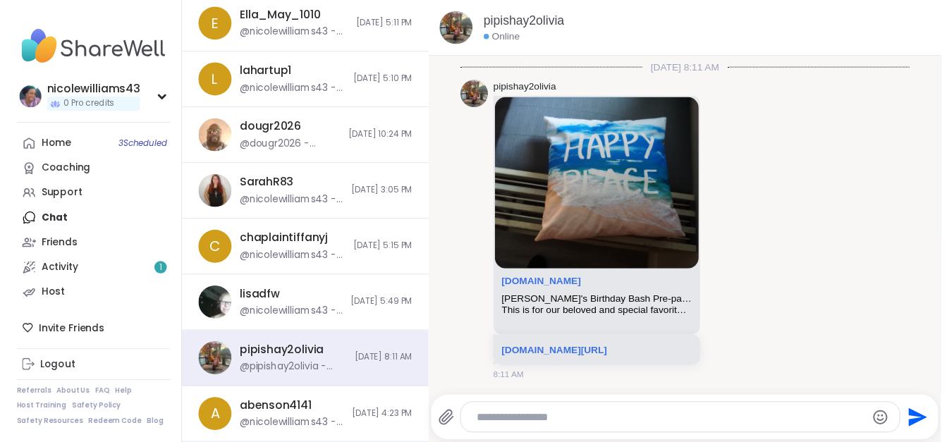
scroll to position [2834, 0]
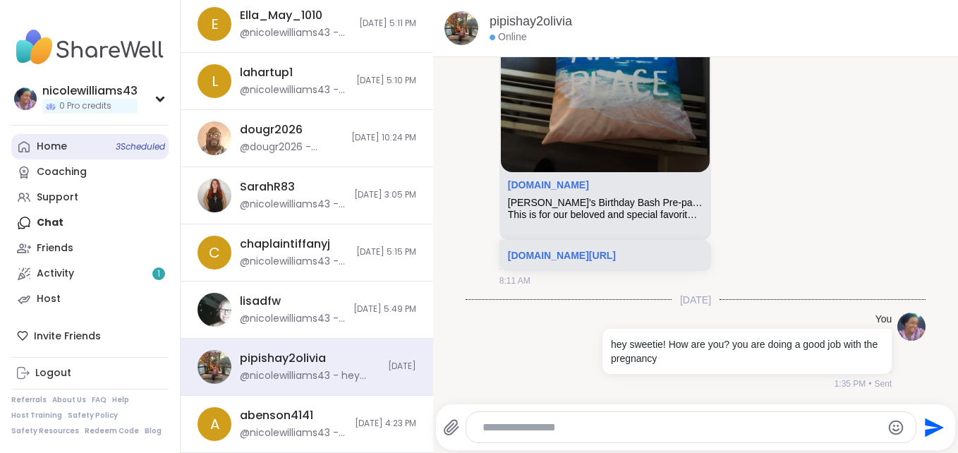
click at [49, 136] on link "Home 3 Scheduled" at bounding box center [89, 146] width 157 height 25
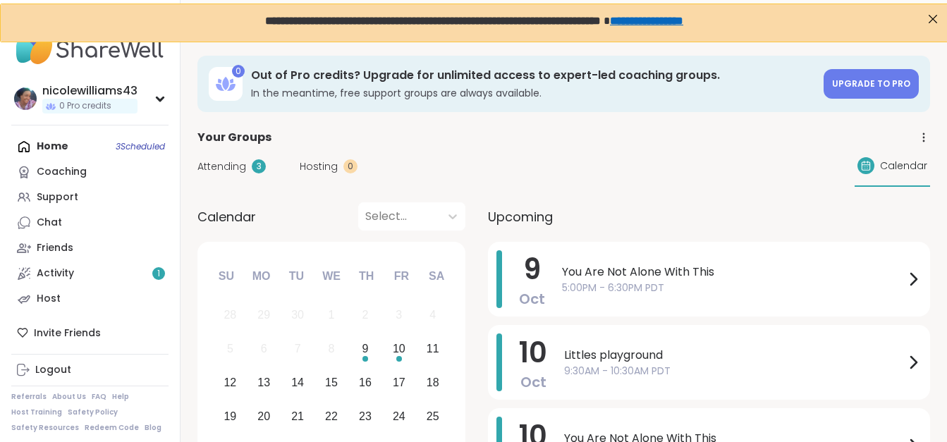
click at [49, 136] on div "Home 3 Scheduled Coaching Support Chat Friends Activity 1 Host" at bounding box center [89, 223] width 157 height 178
click at [26, 140] on div "Home 3 Scheduled Coaching Support Chat Friends Activity 1 Host" at bounding box center [89, 223] width 157 height 178
click at [39, 150] on div "Home 3 Scheduled Coaching Support Chat Friends Activity 1 Host" at bounding box center [89, 223] width 157 height 178
click at [44, 141] on div "Home 3 Scheduled Coaching Support Chat Friends Activity 1 Host" at bounding box center [89, 223] width 157 height 178
click at [47, 147] on div "Home 3 Scheduled Coaching Support Chat Friends Activity 1 Host" at bounding box center [89, 223] width 157 height 178
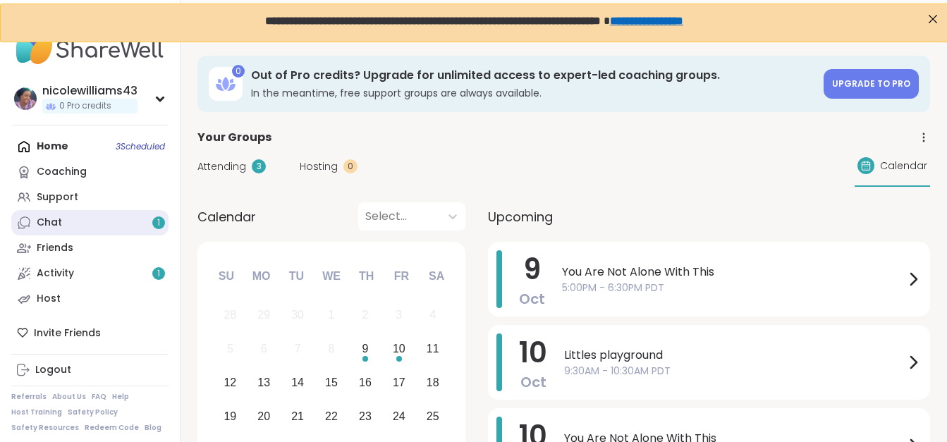
click at [45, 227] on div "Chat 1" at bounding box center [49, 223] width 25 height 14
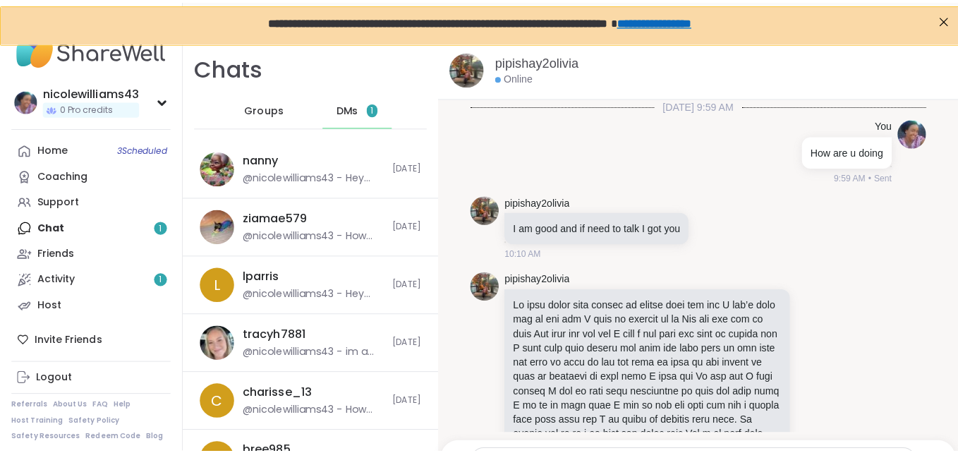
scroll to position [3036, 0]
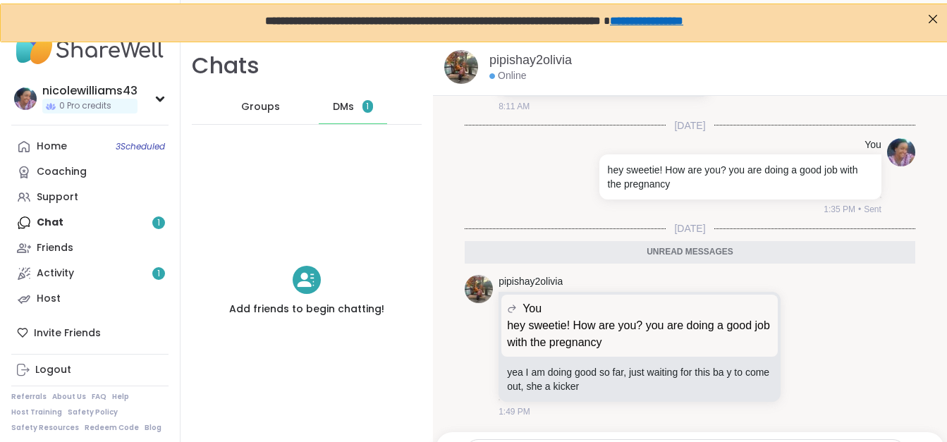
click at [344, 110] on span "DMs" at bounding box center [343, 107] width 21 height 14
drag, startPoint x: 931, startPoint y: 446, endPoint x: 836, endPoint y: 129, distance: 330.5
click at [836, 129] on div "Today" at bounding box center [690, 125] width 451 height 14
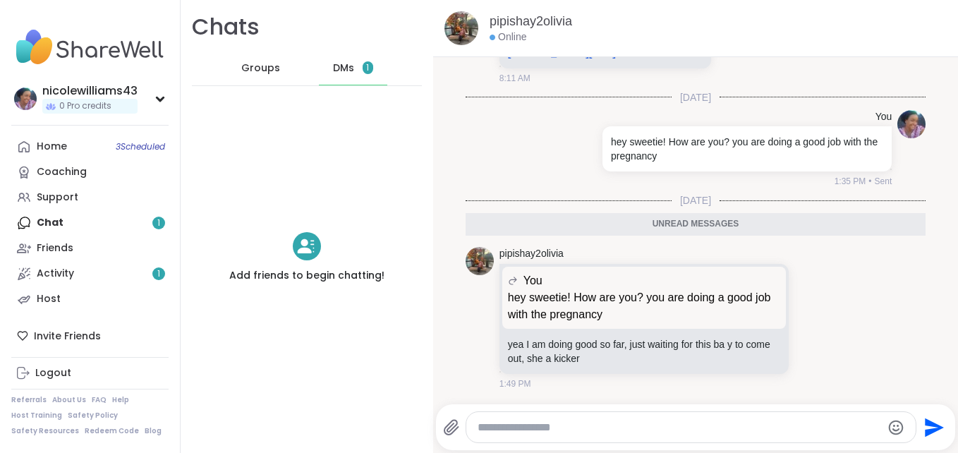
click at [655, 422] on textarea "Type your message" at bounding box center [678, 427] width 403 height 14
type textarea "**********"
click at [921, 425] on icon "Send" at bounding box center [932, 427] width 23 height 23
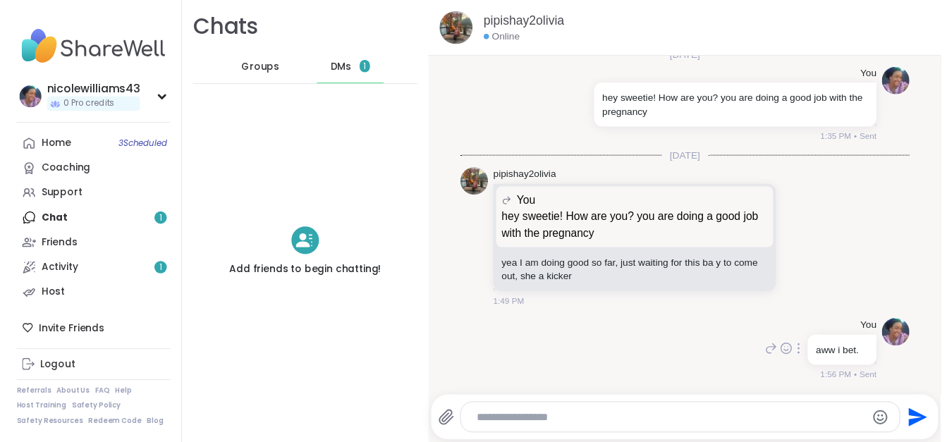
scroll to position [3078, 0]
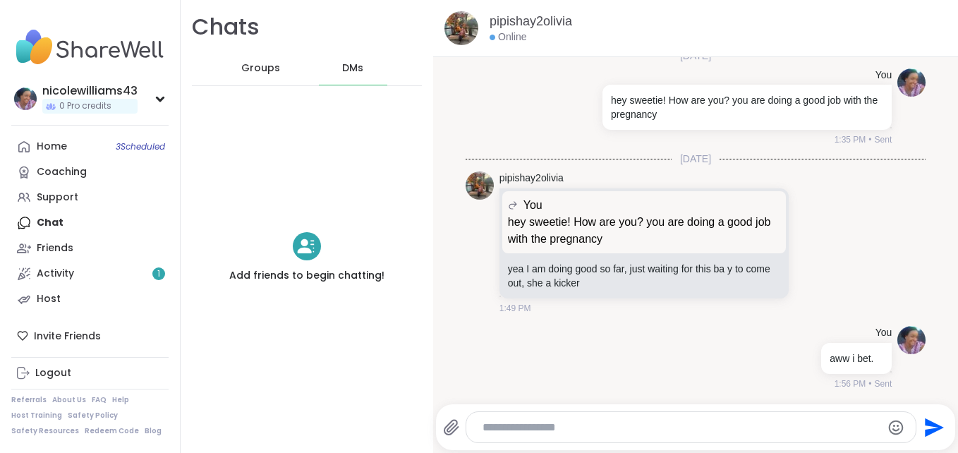
click at [61, 226] on div "Home 3 Scheduled Coaching Support Chat Friends Activity 1 Host" at bounding box center [89, 223] width 157 height 178
click at [48, 148] on div "Home 3 Scheduled" at bounding box center [52, 147] width 30 height 14
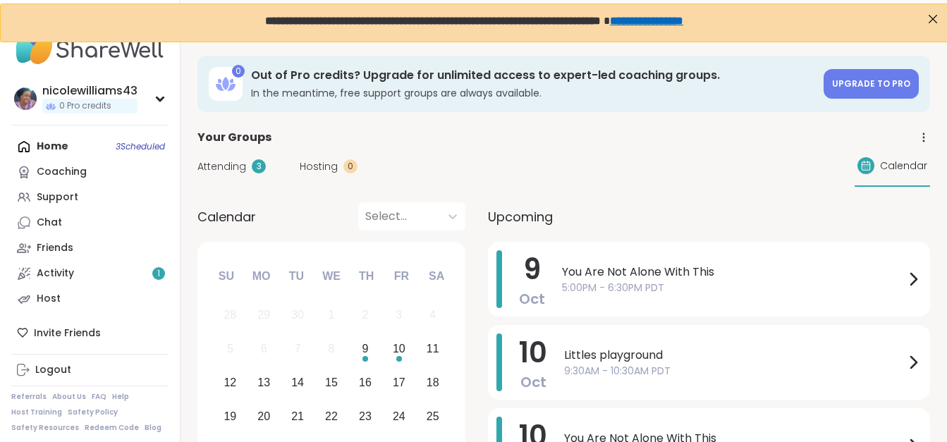
click at [683, 25] on link "**********" at bounding box center [645, 21] width 73 height 10
click at [683, 24] on link "**********" at bounding box center [645, 21] width 73 height 10
click at [683, 23] on link "**********" at bounding box center [645, 21] width 73 height 10
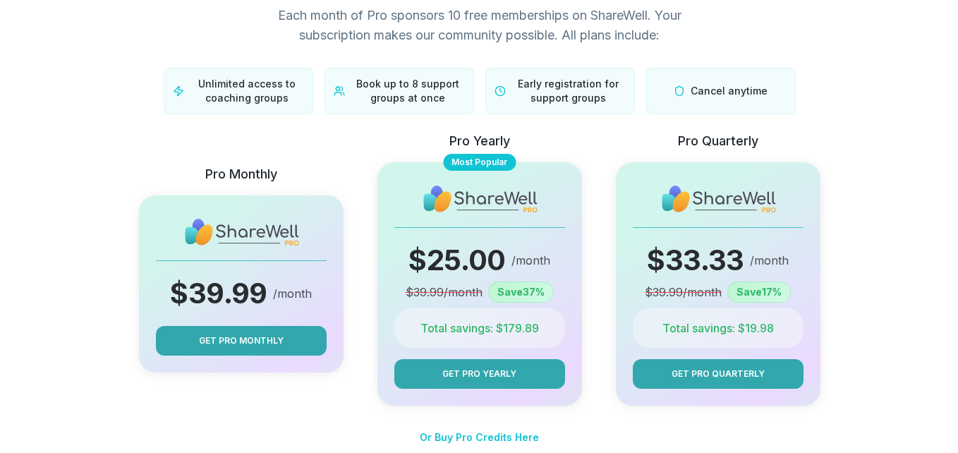
scroll to position [224, 0]
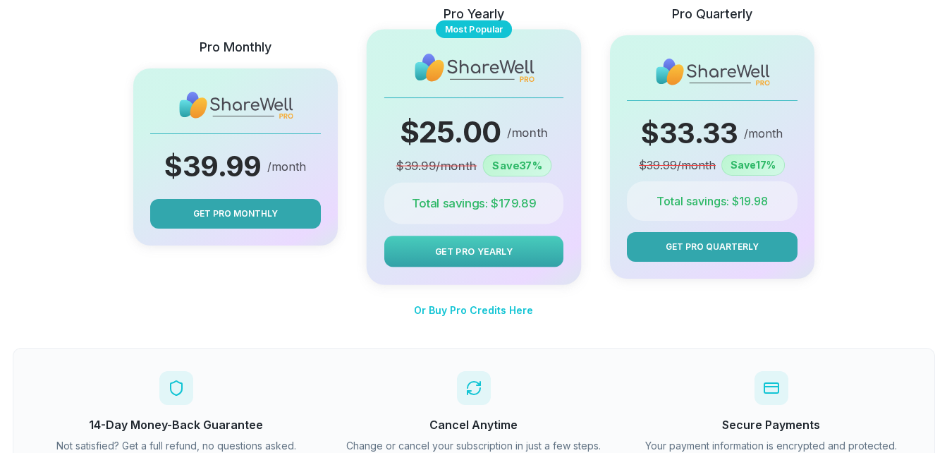
click at [505, 248] on span "Get Pro Yearly" at bounding box center [473, 251] width 78 height 13
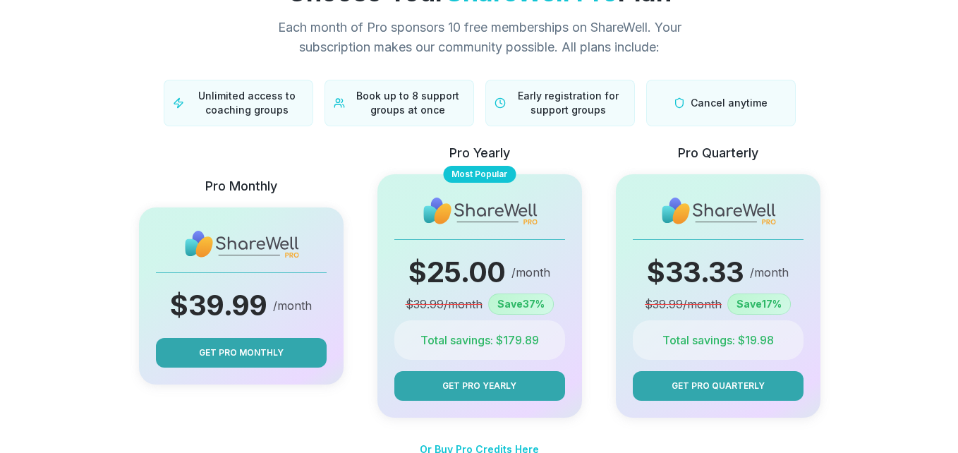
scroll to position [148, 0]
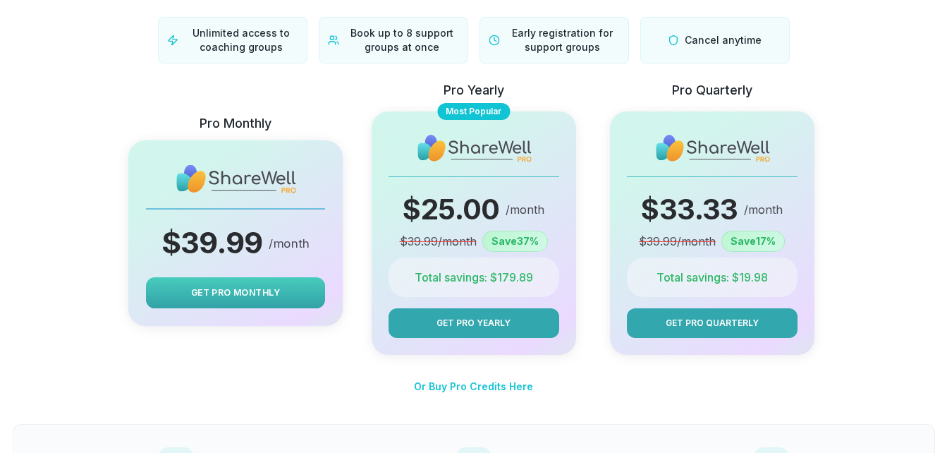
click at [281, 295] on button "Get Pro Monthly" at bounding box center [234, 292] width 179 height 31
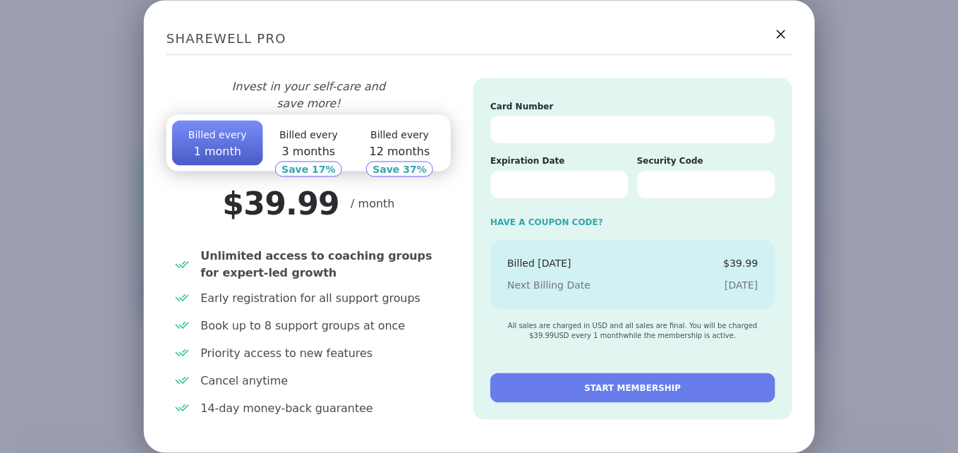
click at [607, 382] on button "START MEMBERSHIP" at bounding box center [632, 387] width 284 height 30
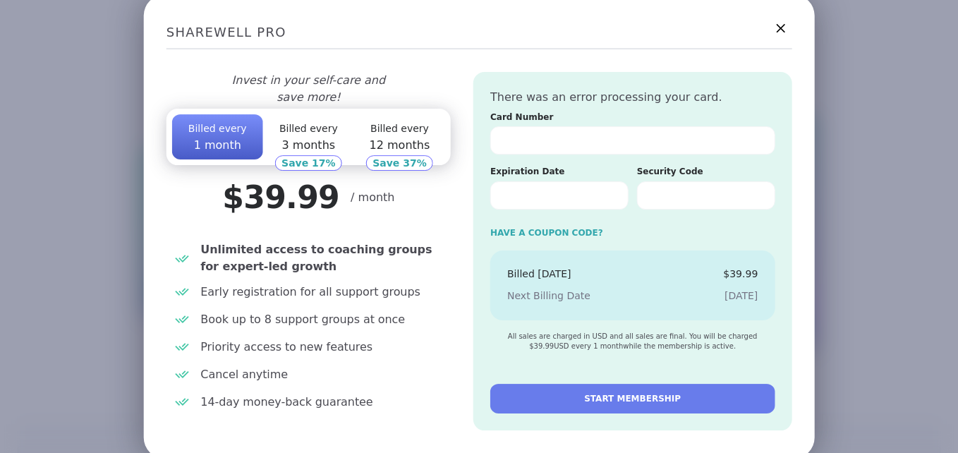
click at [603, 133] on div at bounding box center [632, 140] width 284 height 28
click at [628, 405] on button "START MEMBERSHIP" at bounding box center [632, 399] width 284 height 30
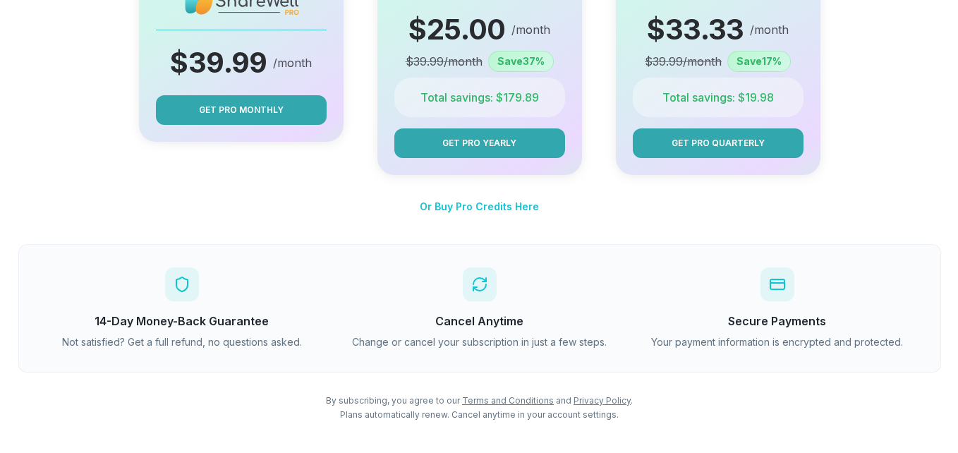
scroll to position [329, 0]
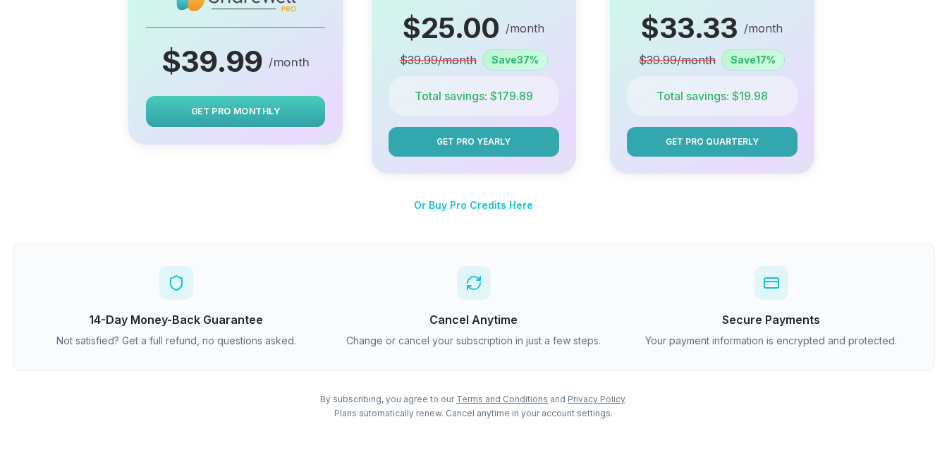
click at [257, 116] on span "Get Pro Monthly" at bounding box center [235, 110] width 89 height 13
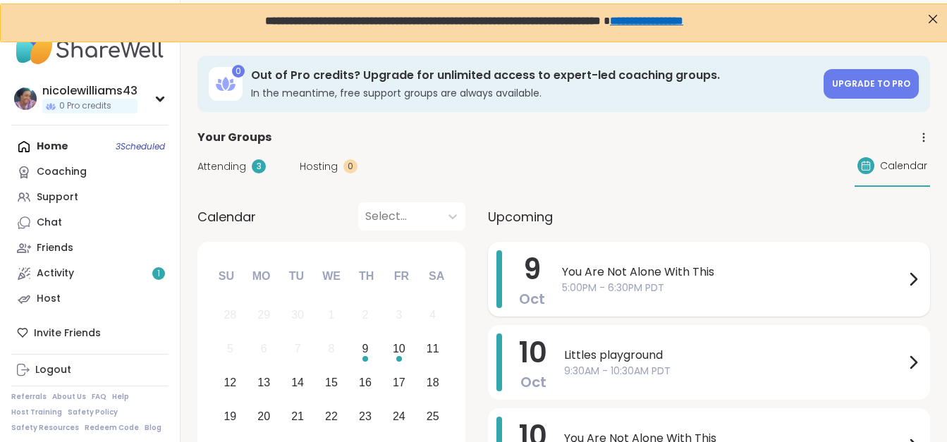
click at [588, 269] on span "You Are Not Alone With This" at bounding box center [733, 272] width 343 height 17
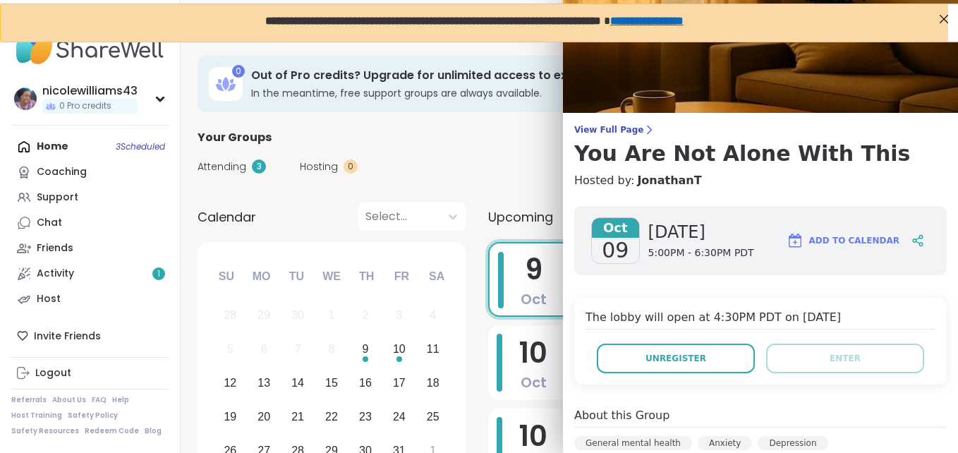
click at [906, 184] on h4 "Hosted by: [PERSON_NAME]" at bounding box center [760, 180] width 372 height 17
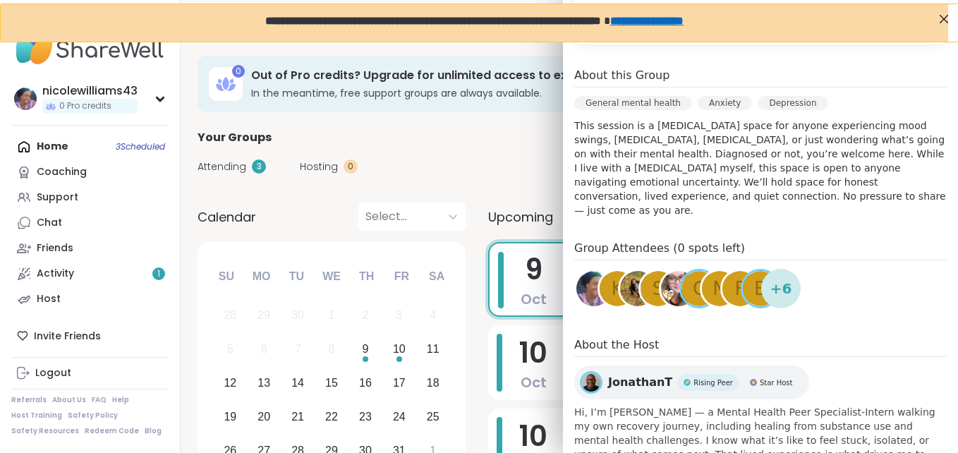
scroll to position [367, 0]
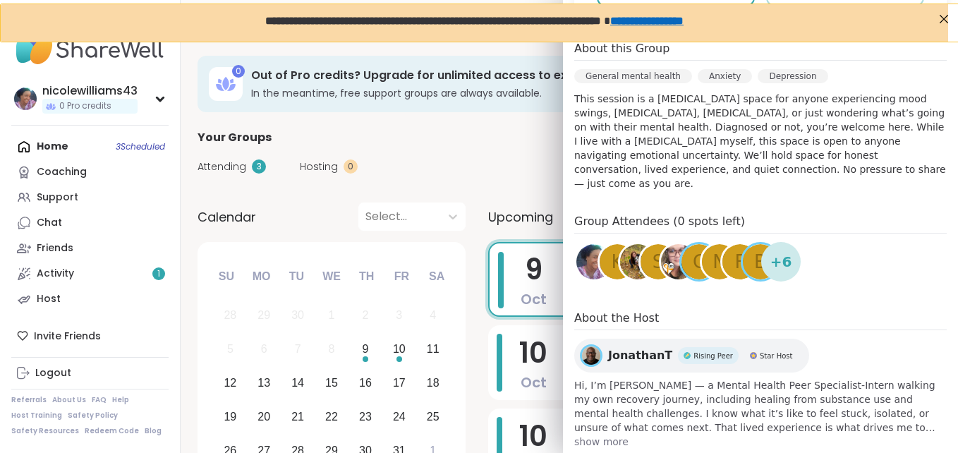
click at [681, 256] on div "c" at bounding box center [698, 261] width 35 height 35
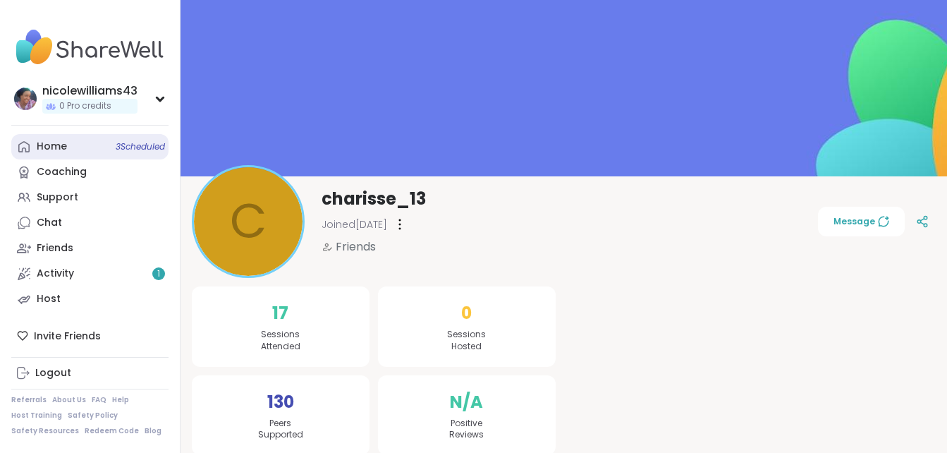
click at [57, 142] on div "Home 3 Scheduled" at bounding box center [52, 147] width 30 height 14
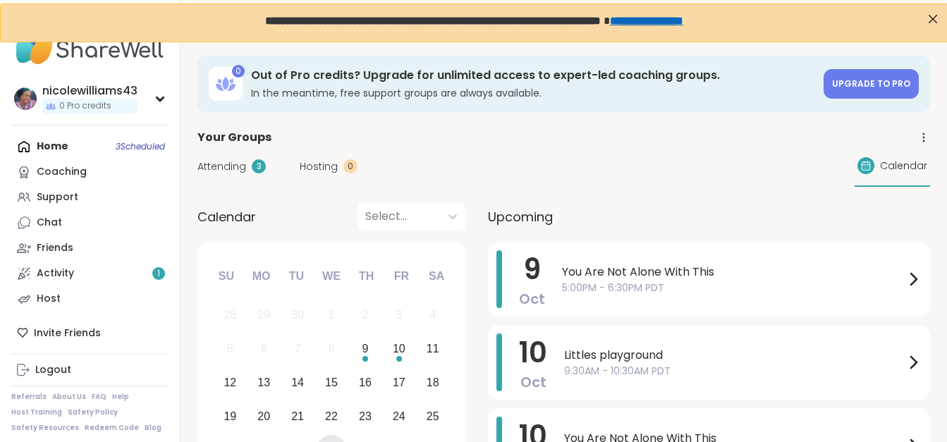
drag, startPoint x: 57, startPoint y: 142, endPoint x: 323, endPoint y: 433, distance: 393.9
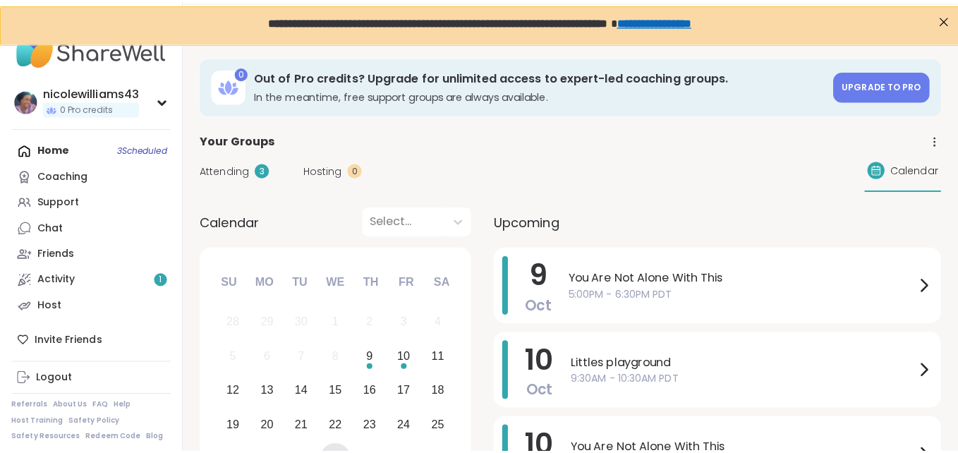
scroll to position [6, 0]
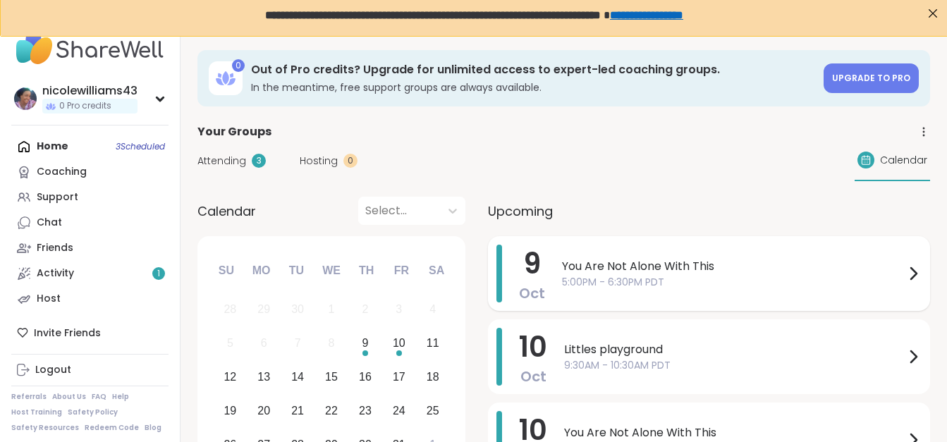
click at [584, 269] on span "You Are Not Alone With This" at bounding box center [733, 266] width 343 height 17
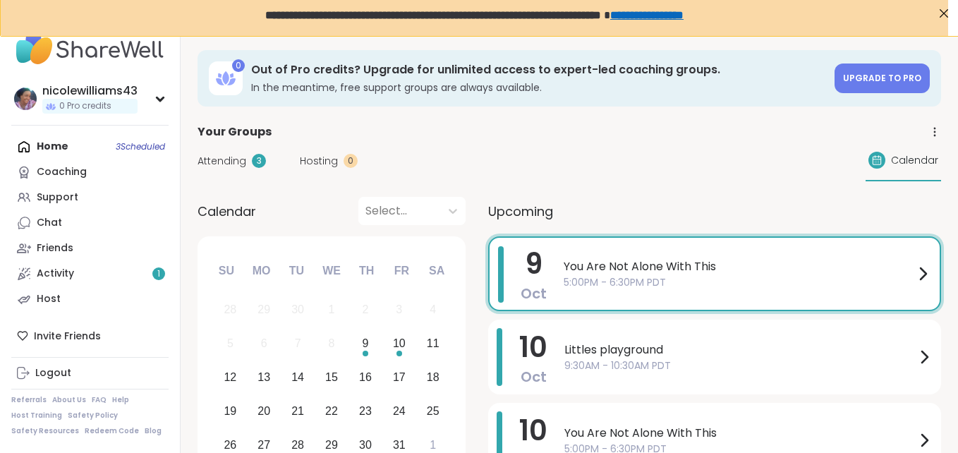
scroll to position [0, 0]
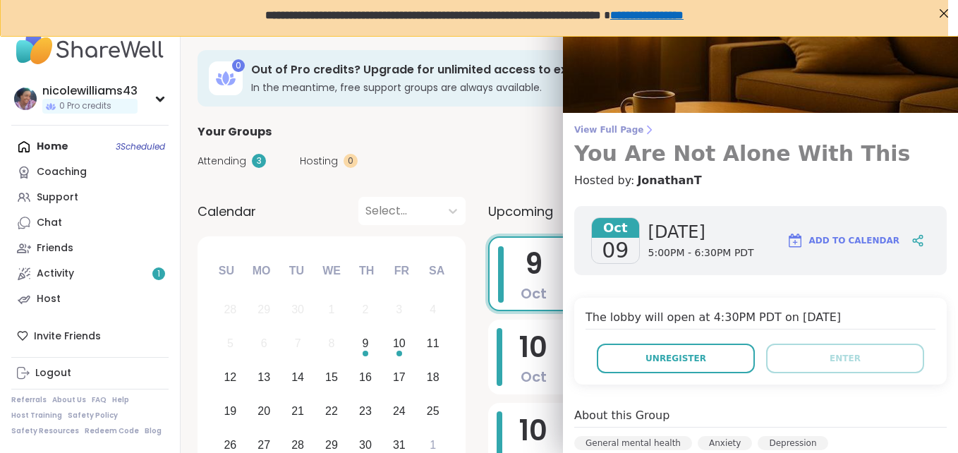
click at [904, 157] on h3 "You Are Not Alone With This" at bounding box center [760, 153] width 372 height 25
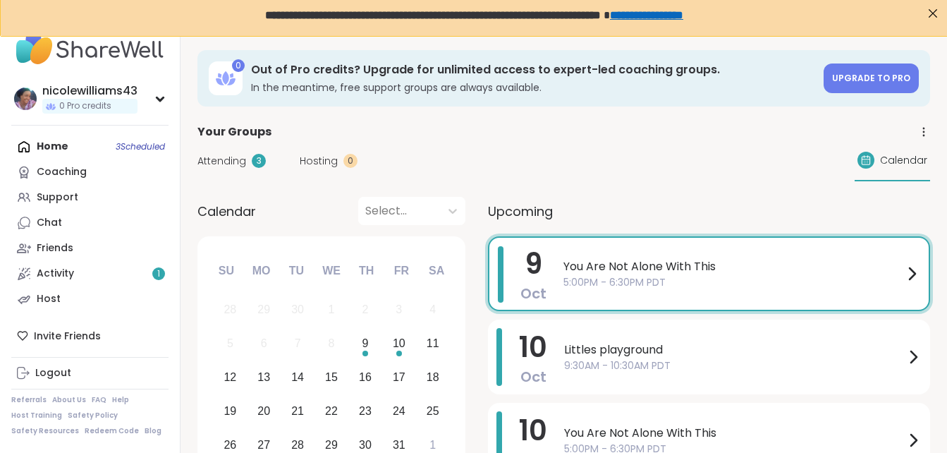
click at [853, 257] on div "You Are Not Alone With This 5:00PM - 6:30PM PDT" at bounding box center [742, 273] width 357 height 55
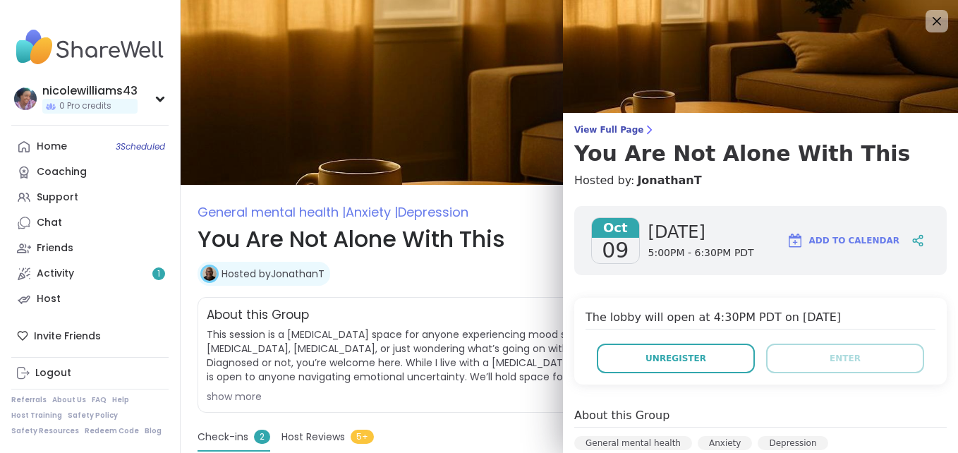
click at [853, 257] on button "Add to Calendar" at bounding box center [843, 241] width 126 height 34
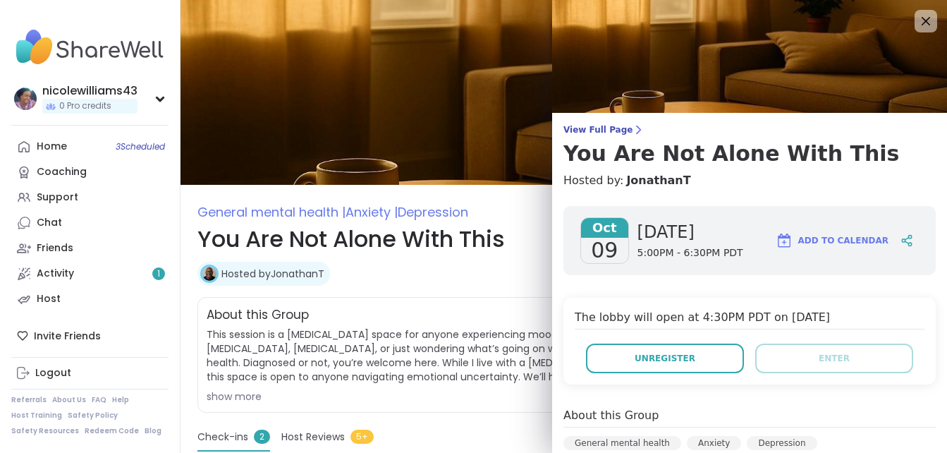
click at [924, 305] on div "The lobby will open at 4:30PM PDT on Oct 09, 2025 Unregister Enter" at bounding box center [750, 341] width 372 height 87
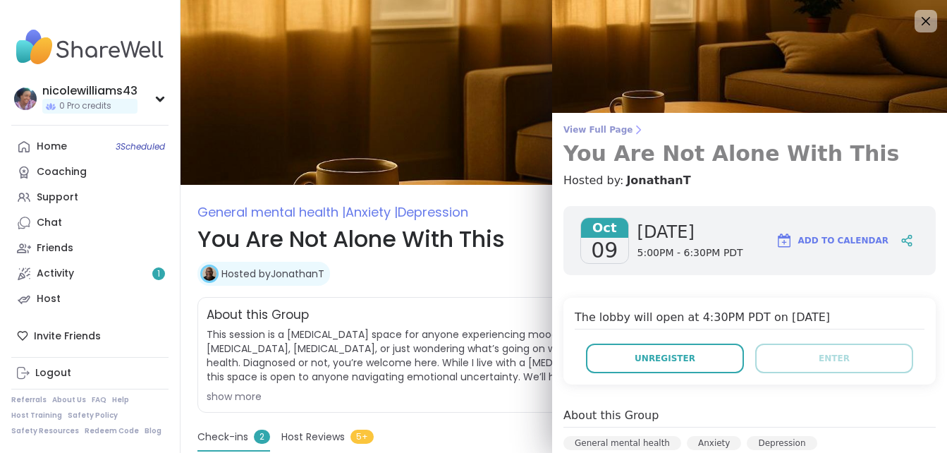
drag, startPoint x: 847, startPoint y: 121, endPoint x: 741, endPoint y: 132, distance: 106.4
click at [741, 132] on div "View Full Page You Are Not Alone With This Hosted by: JonathanT Oct 09 Thursday…" at bounding box center [749, 424] width 395 height 849
click at [615, 130] on span "View Full Page" at bounding box center [750, 129] width 372 height 11
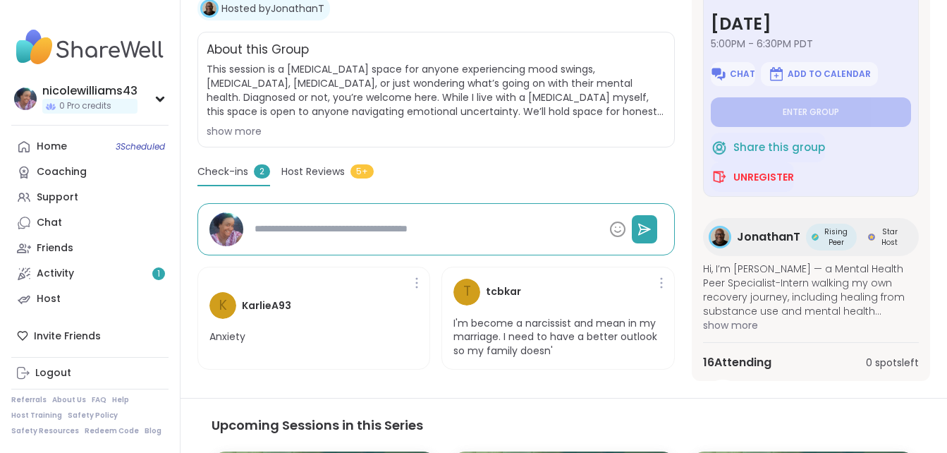
scroll to position [423, 0]
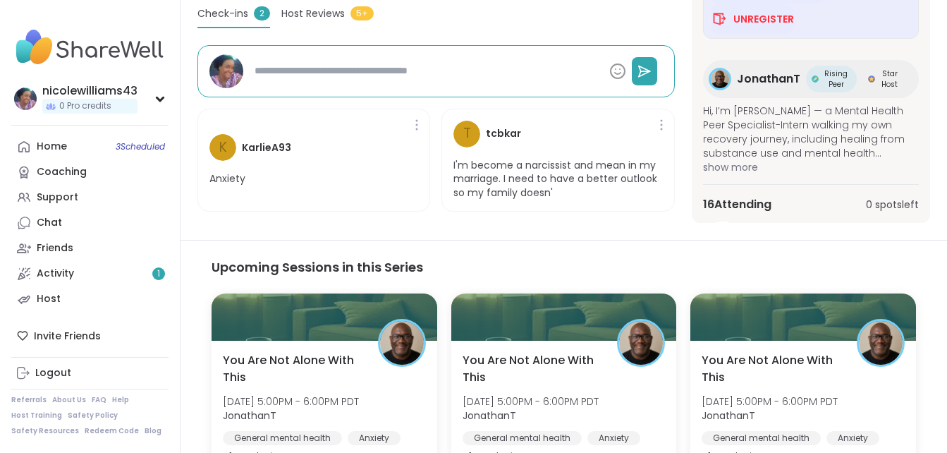
click at [236, 12] on span "Check-ins" at bounding box center [222, 13] width 51 height 15
type textarea "*"
click at [333, 18] on span "Host Reviews" at bounding box center [312, 13] width 63 height 15
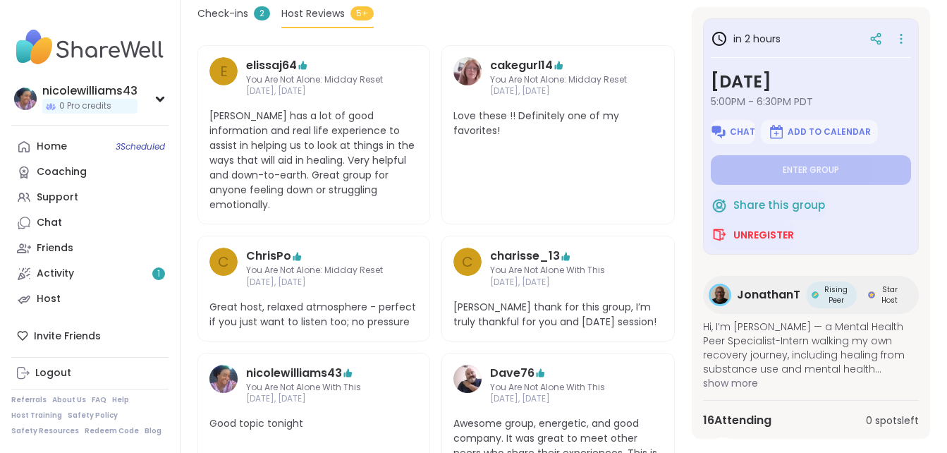
click at [332, 18] on span "Host Reviews" at bounding box center [312, 13] width 63 height 15
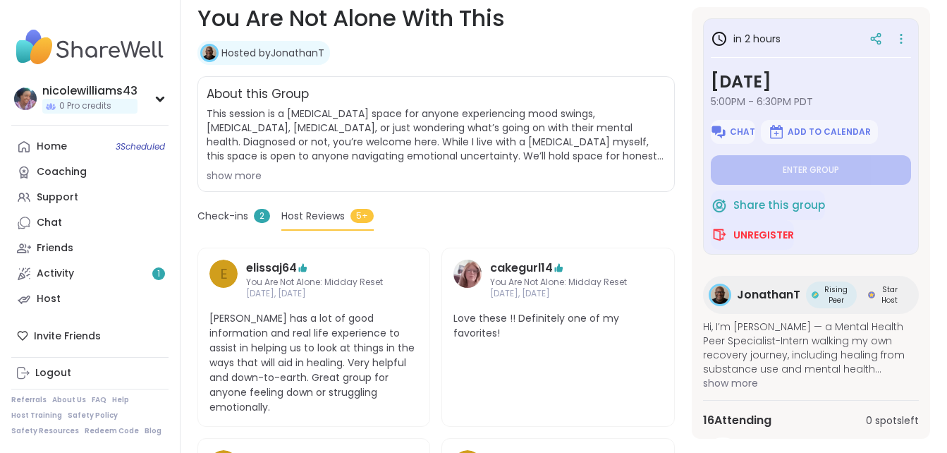
scroll to position [171, 0]
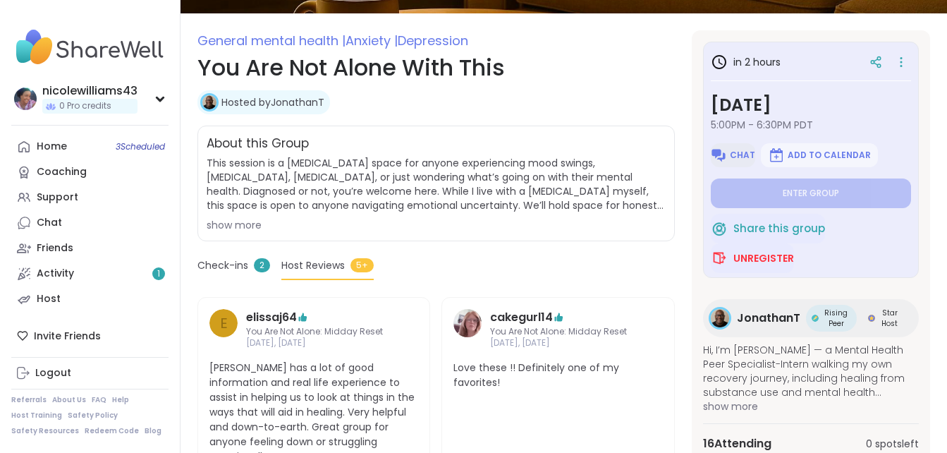
click at [738, 154] on span "Chat" at bounding box center [742, 155] width 25 height 11
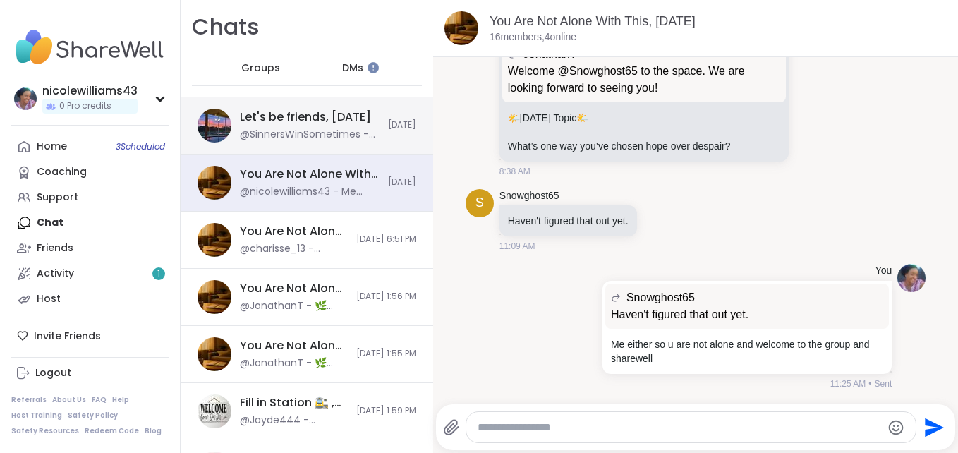
click at [260, 135] on div "@SinnersWinSometimes - brb feeling overwhelmed need to breathe just my personal…" at bounding box center [310, 135] width 140 height 14
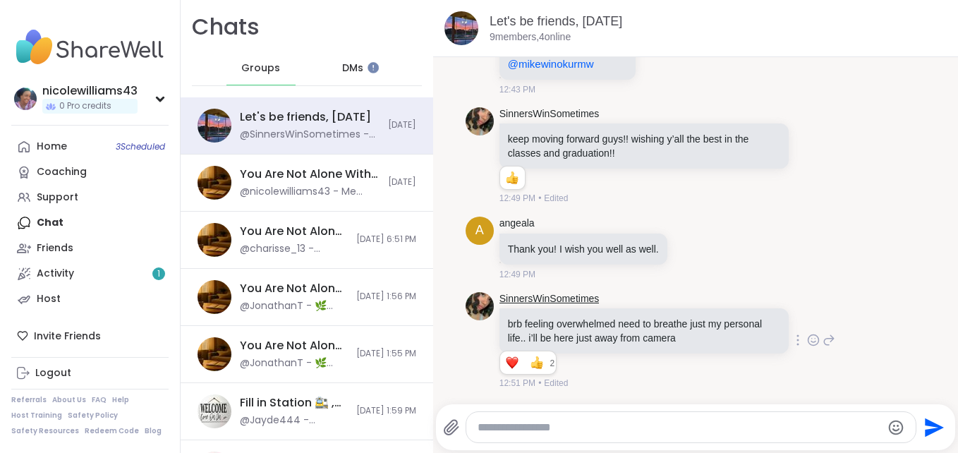
click at [548, 300] on link "SinnersWinSometimes" at bounding box center [549, 299] width 100 height 14
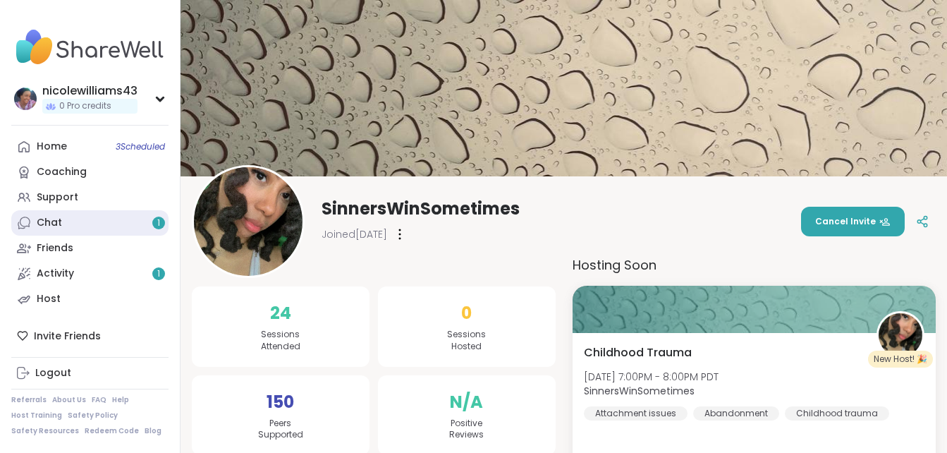
click at [63, 218] on link "Chat 1" at bounding box center [89, 222] width 157 height 25
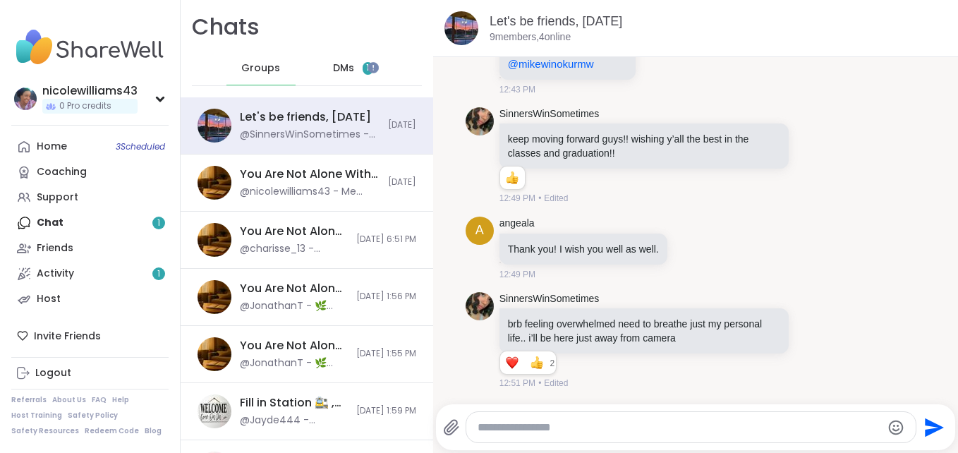
click at [340, 63] on span "DMs" at bounding box center [343, 68] width 21 height 14
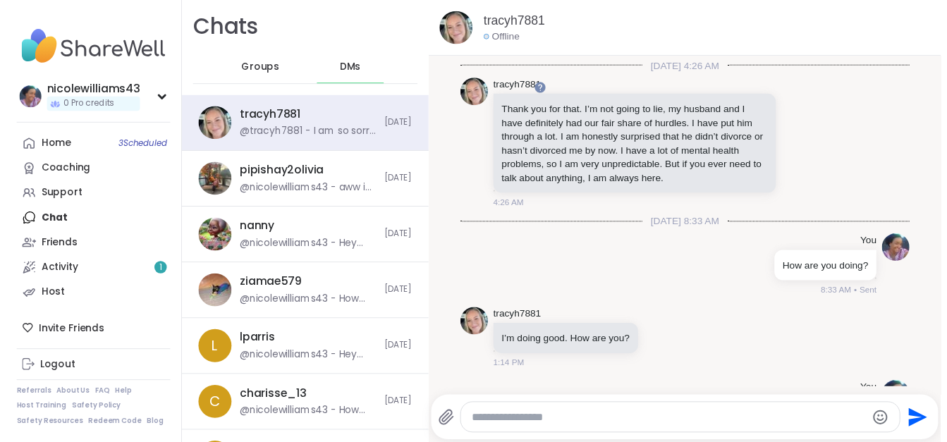
scroll to position [6, 0]
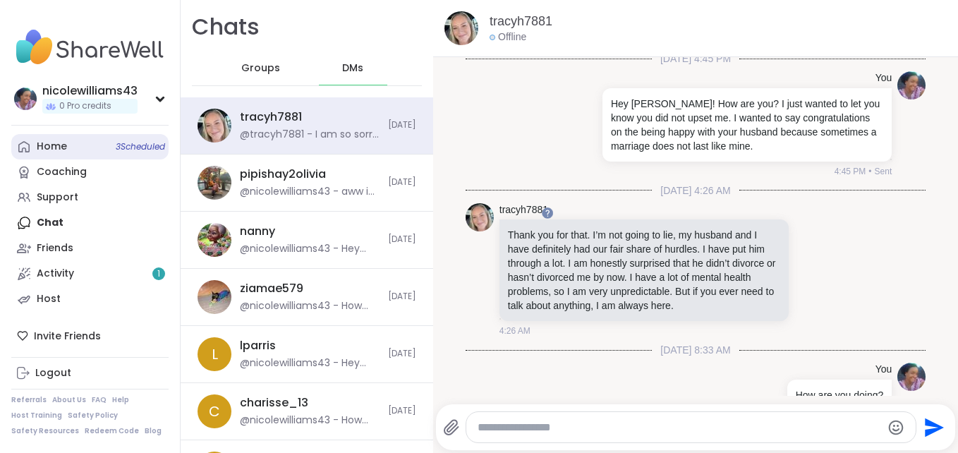
click at [16, 154] on link "Home 3 Scheduled" at bounding box center [89, 146] width 157 height 25
